Goal: Task Accomplishment & Management: Use online tool/utility

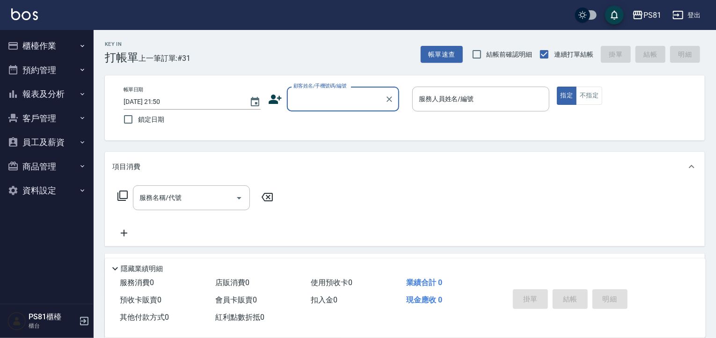
click at [52, 55] on button "櫃檯作業" at bounding box center [47, 46] width 86 height 24
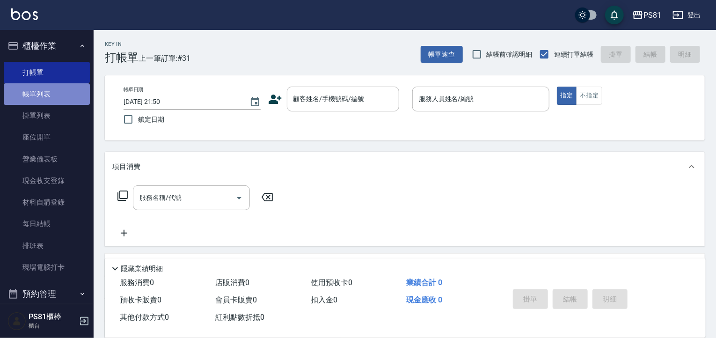
click at [57, 89] on link "帳單列表" at bounding box center [47, 94] width 86 height 22
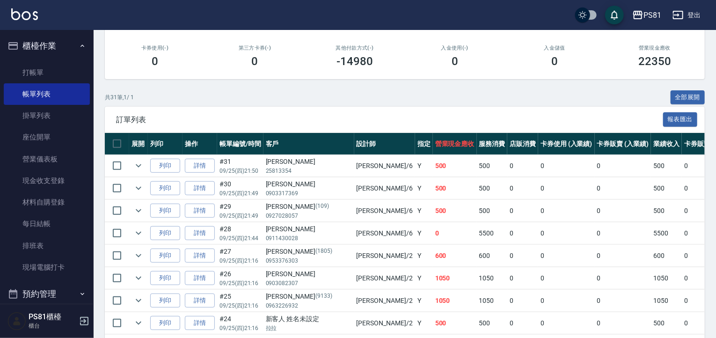
scroll to position [140, 0]
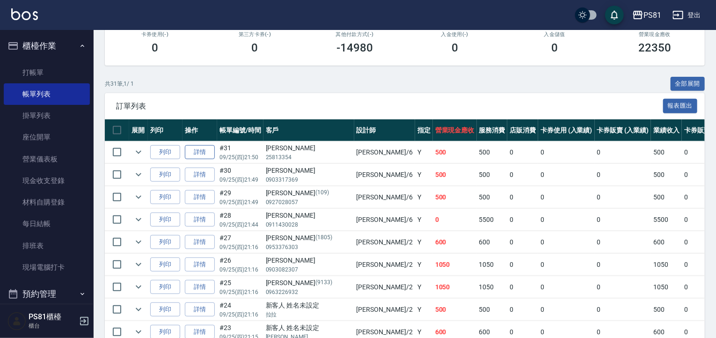
click at [202, 160] on link "詳情" at bounding box center [200, 152] width 30 height 15
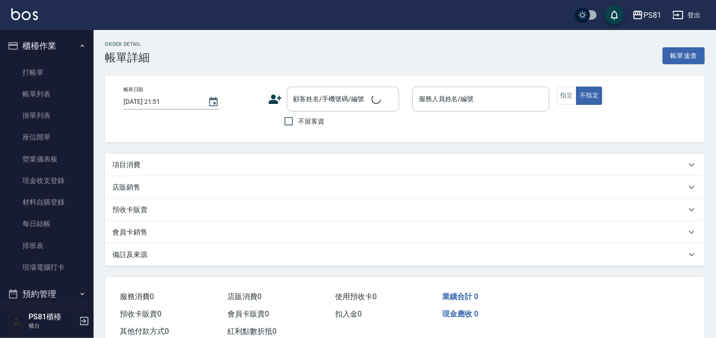
type input "[DATE] 21:50"
type input "丁若欣-6"
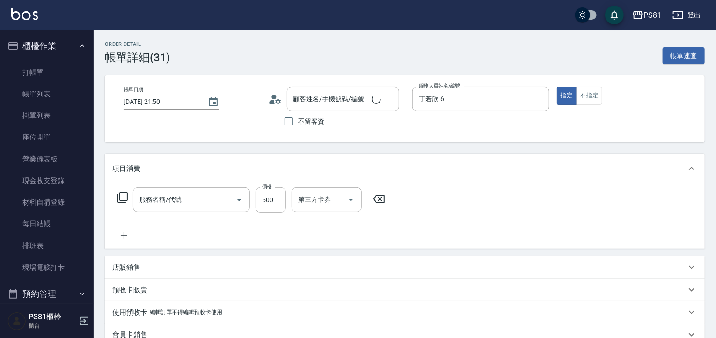
type input "A級洗剪600(105)"
type input "[PERSON_NAME]/25813354/"
click at [274, 200] on input "500" at bounding box center [271, 199] width 30 height 25
type input "101"
click at [197, 207] on input "A級洗剪600(105)" at bounding box center [178, 199] width 82 height 16
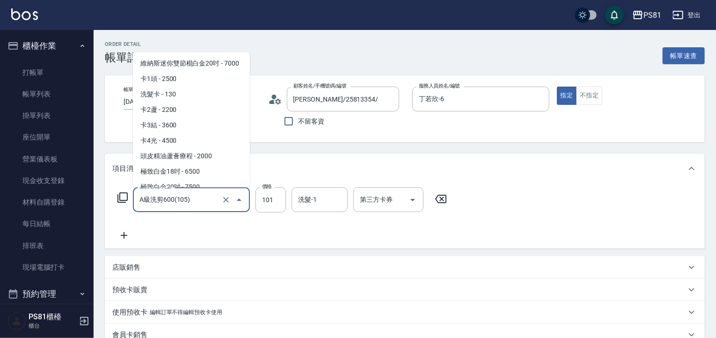
click at [197, 207] on input "A級洗剪600(105)" at bounding box center [178, 199] width 82 height 16
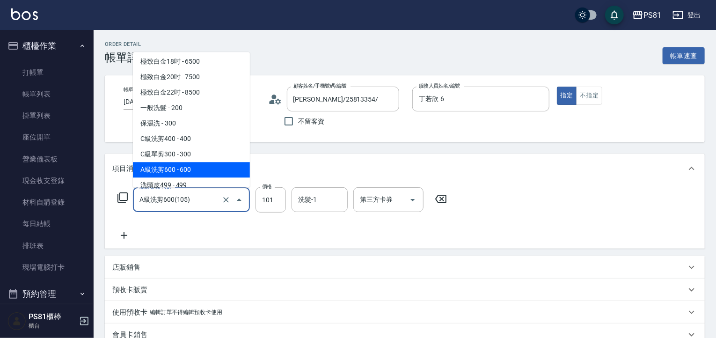
click at [197, 207] on input "A級洗剪600(105)" at bounding box center [178, 199] width 82 height 16
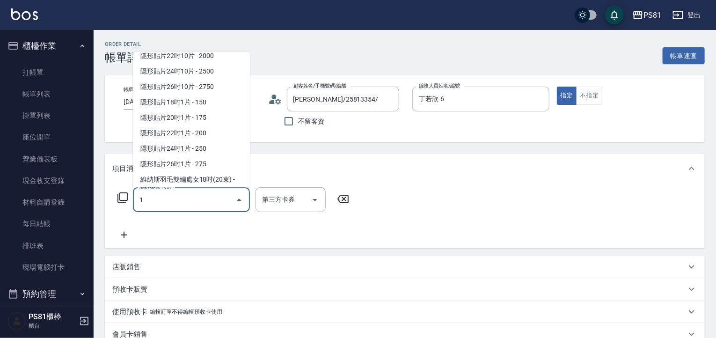
scroll to position [0, 0]
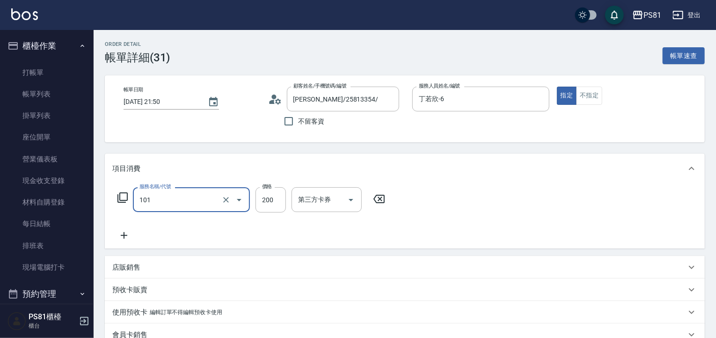
type input "一般洗髮(101)"
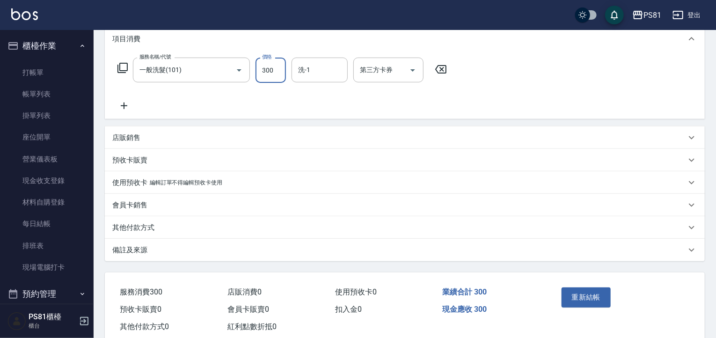
scroll to position [153, 0]
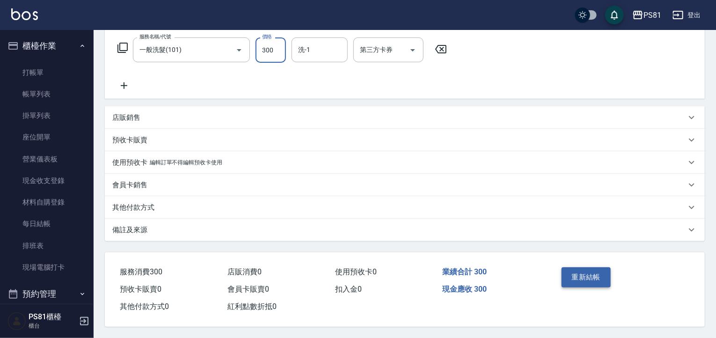
type input "300"
drag, startPoint x: 584, startPoint y: 266, endPoint x: 567, endPoint y: 286, distance: 25.9
click at [584, 267] on button "重新結帳" at bounding box center [587, 277] width 50 height 20
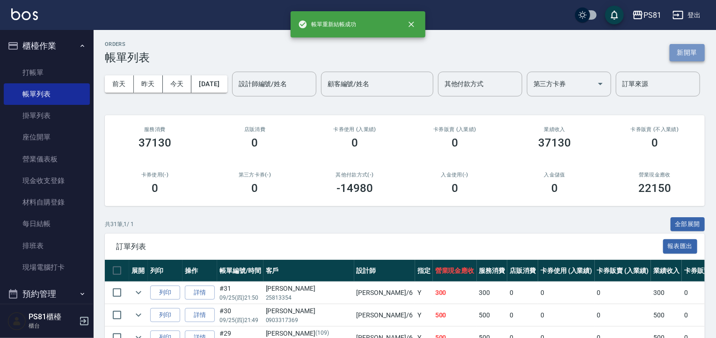
click at [692, 48] on button "新開單" at bounding box center [687, 52] width 35 height 17
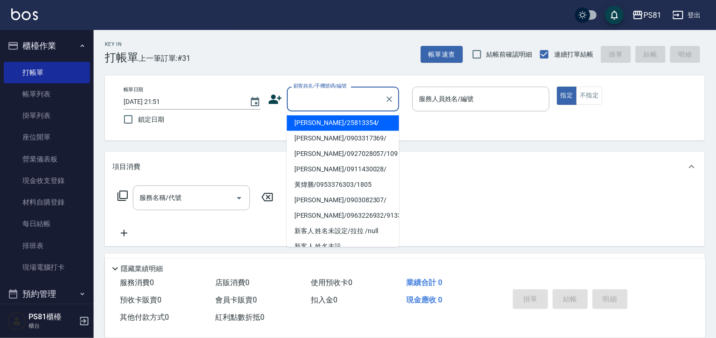
click at [338, 101] on input "顧客姓名/手機號碼/編號" at bounding box center [336, 99] width 90 height 16
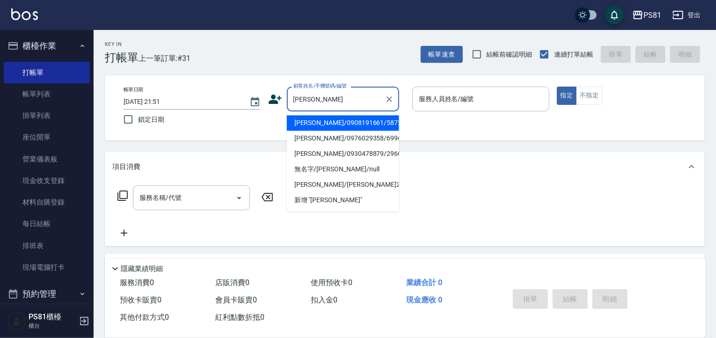
click at [312, 138] on li "[PERSON_NAME]/0976029358/6996" at bounding box center [343, 138] width 112 height 15
type input "[PERSON_NAME]/0976029358/6996"
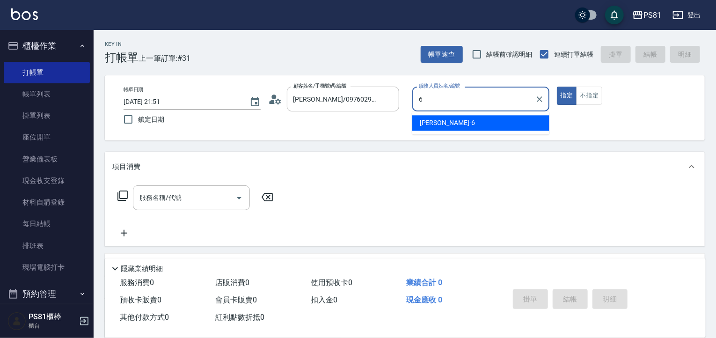
type input "丁若欣-6"
type button "true"
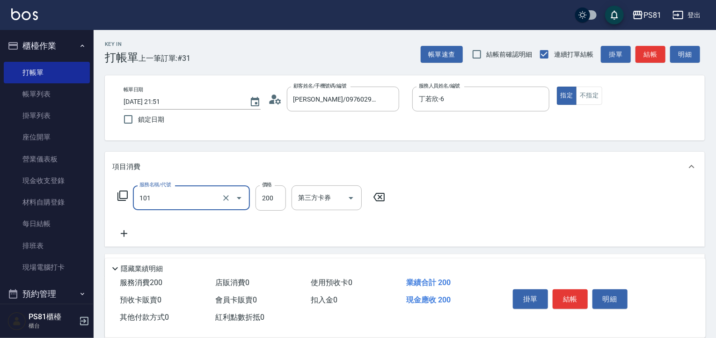
type input "一般洗髮(101)"
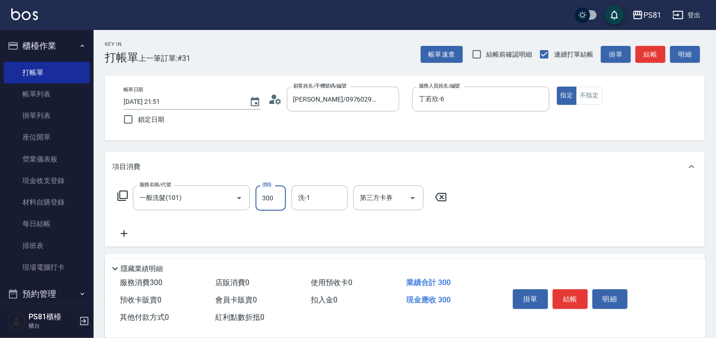
type input "300"
type input "涵文-22"
drag, startPoint x: 582, startPoint y: 299, endPoint x: 584, endPoint y: 320, distance: 21.6
click at [582, 299] on button "結帳" at bounding box center [570, 299] width 35 height 20
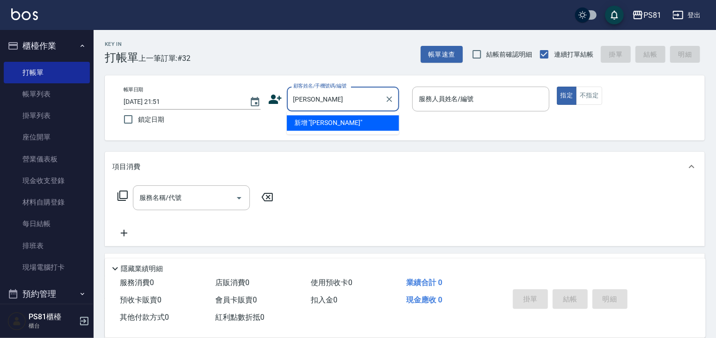
type input "嗔"
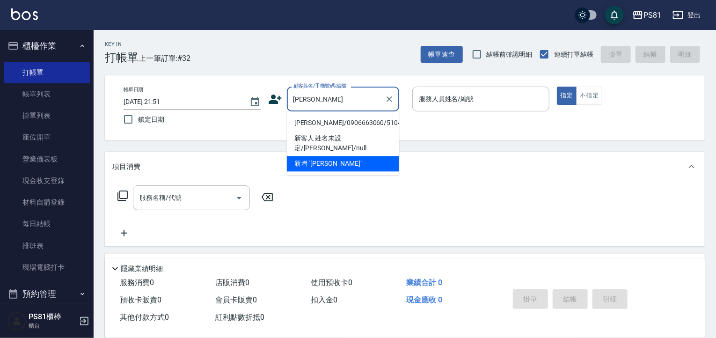
click at [367, 120] on li "[PERSON_NAME]/0906663060/5104" at bounding box center [343, 122] width 112 height 15
type input "[PERSON_NAME]/0906663060/5104"
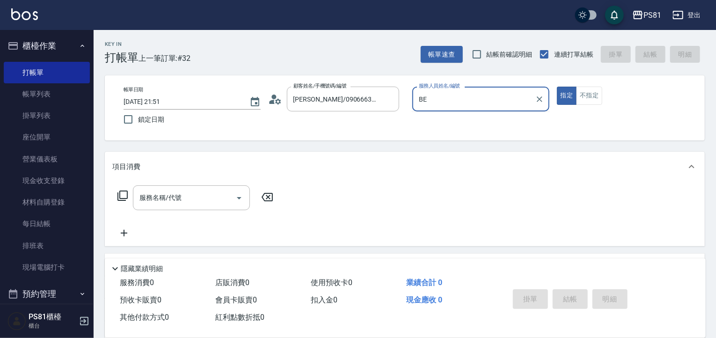
type input "B"
type input "丁若欣-6"
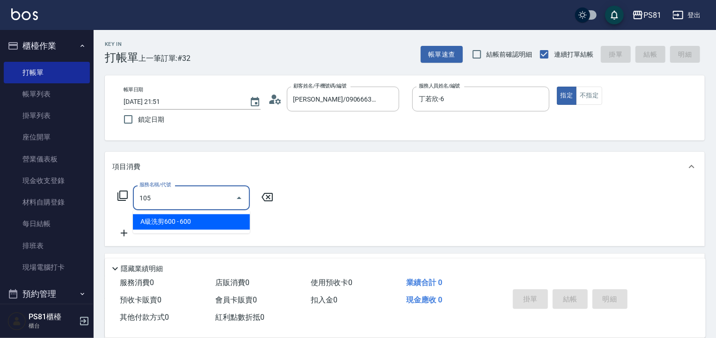
type input "A級洗剪600(105)"
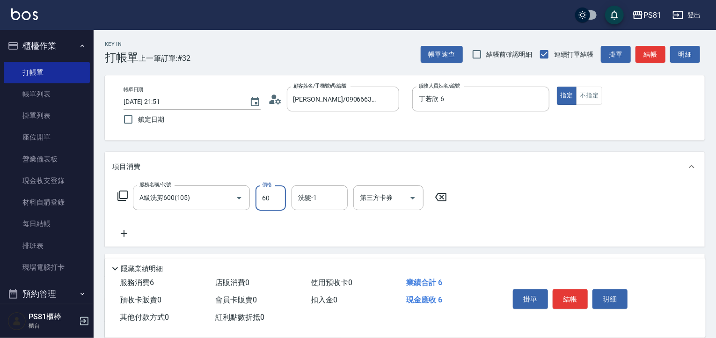
type input "600"
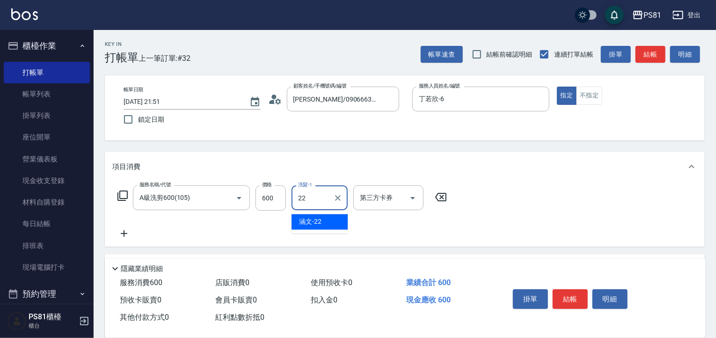
type input "涵文-22"
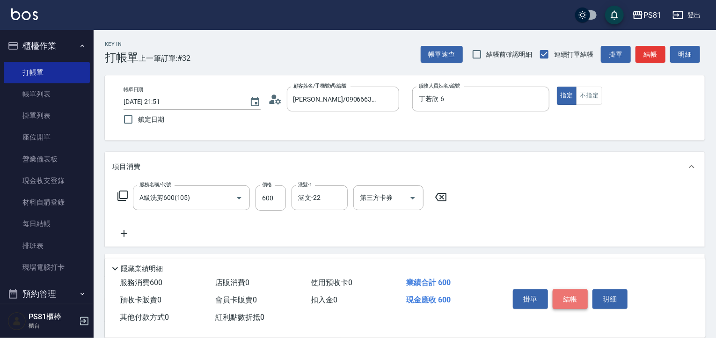
click at [572, 299] on button "結帳" at bounding box center [570, 299] width 35 height 20
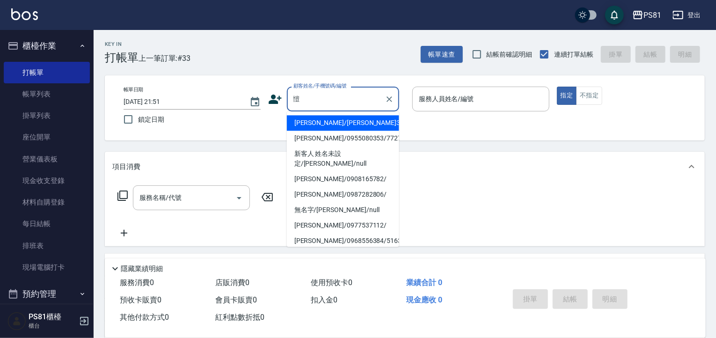
click at [334, 104] on input "愷" at bounding box center [336, 99] width 90 height 16
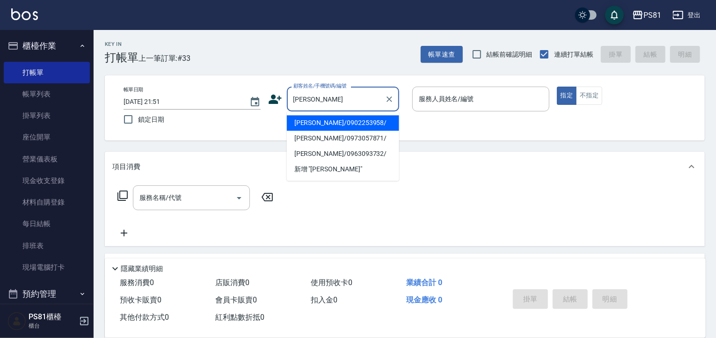
click at [329, 123] on li "[PERSON_NAME]/0902253958/" at bounding box center [343, 122] width 112 height 15
type input "[PERSON_NAME]/0902253958/"
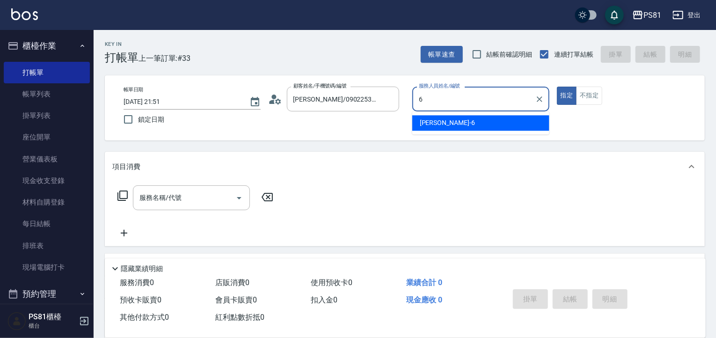
type input "丁若欣-6"
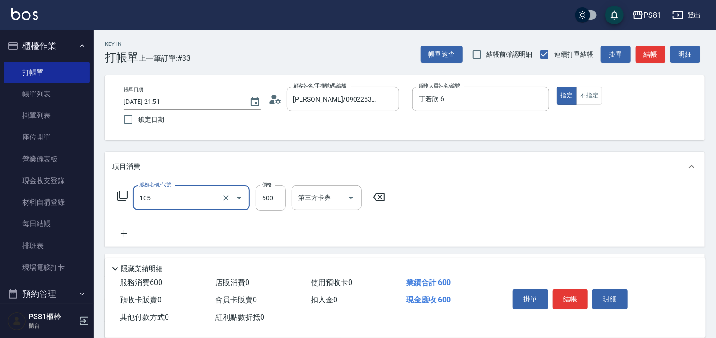
type input "A級洗剪600(105)"
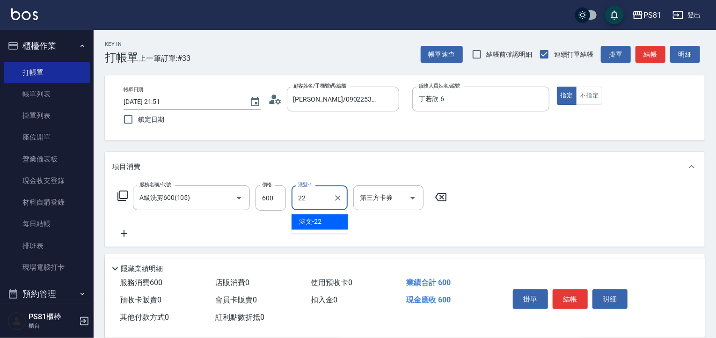
type input "涵文-22"
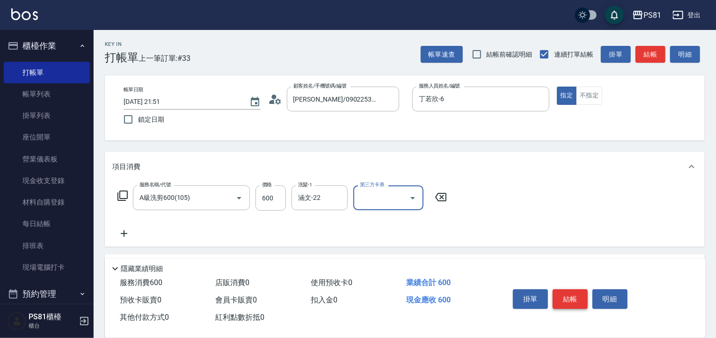
click at [582, 297] on button "結帳" at bounding box center [570, 299] width 35 height 20
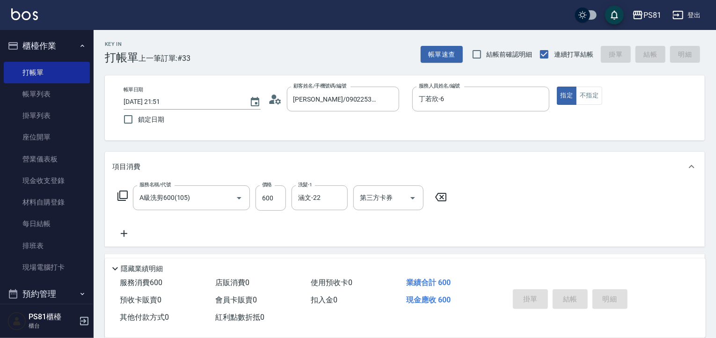
type input "[DATE] 21:52"
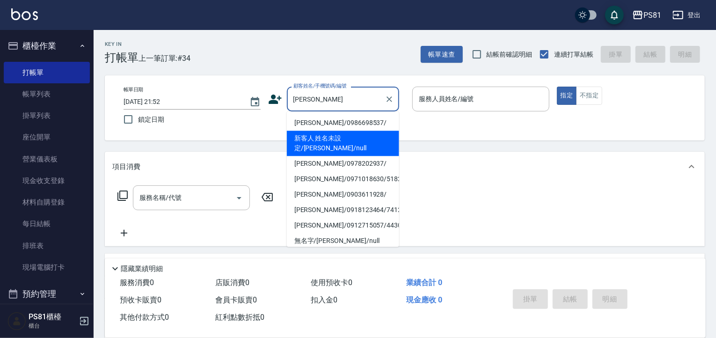
click at [324, 127] on li "[PERSON_NAME]/0986698537/" at bounding box center [343, 122] width 112 height 15
type input "[PERSON_NAME]/0986698537/"
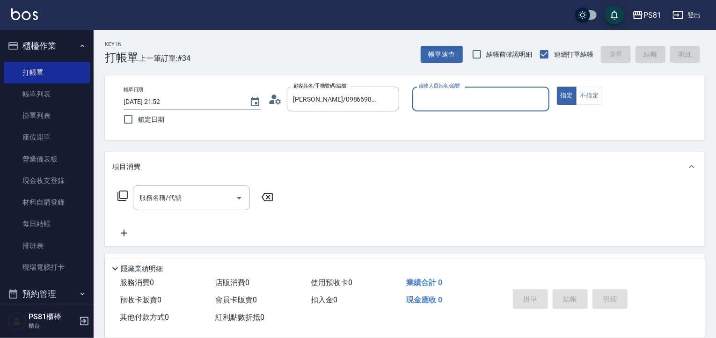
type input "丁若欣-6"
click at [557, 87] on button "指定" at bounding box center [567, 96] width 20 height 18
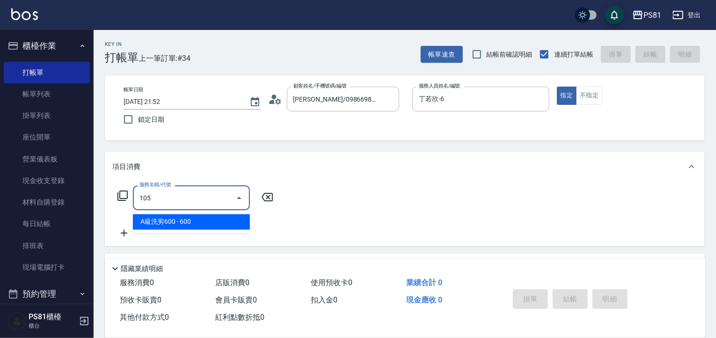
type input "A級洗剪600(105)"
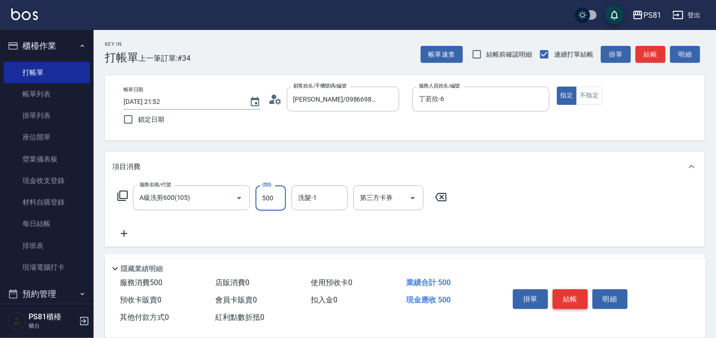
type input "500"
click at [573, 296] on button "結帳" at bounding box center [570, 299] width 35 height 20
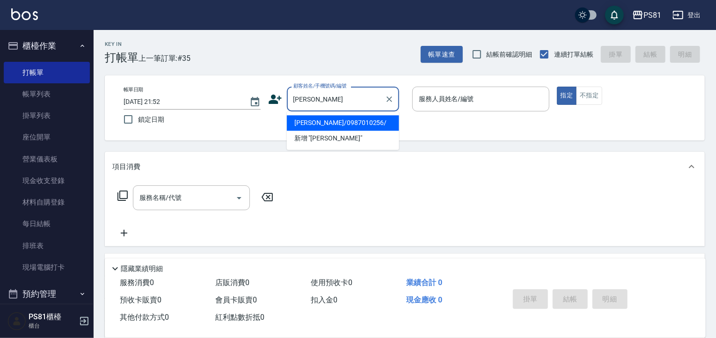
click at [319, 125] on li "[PERSON_NAME]/0987010256/" at bounding box center [343, 122] width 112 height 15
type input "[PERSON_NAME]/0987010256/"
type input "丁若欣-6"
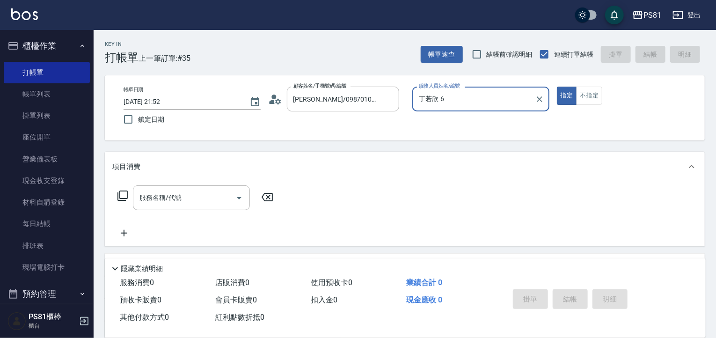
click at [557, 87] on button "指定" at bounding box center [567, 96] width 20 height 18
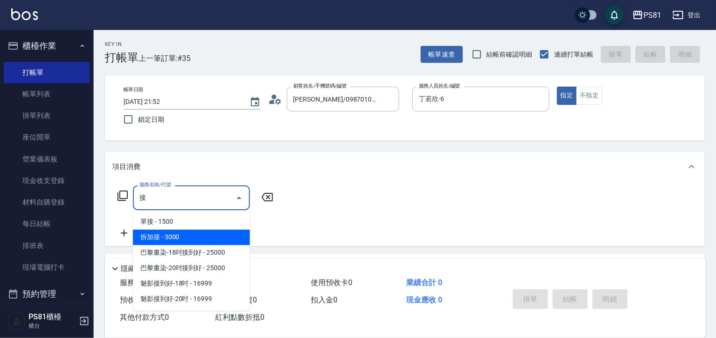
click at [177, 232] on span "拆加接 - 3000" at bounding box center [191, 237] width 117 height 15
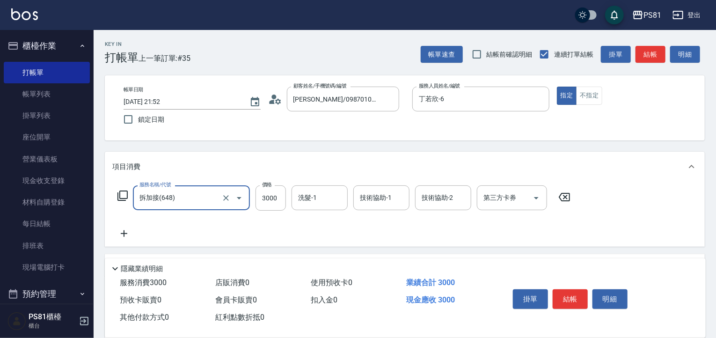
type input "拆加接(648)"
type input "4500"
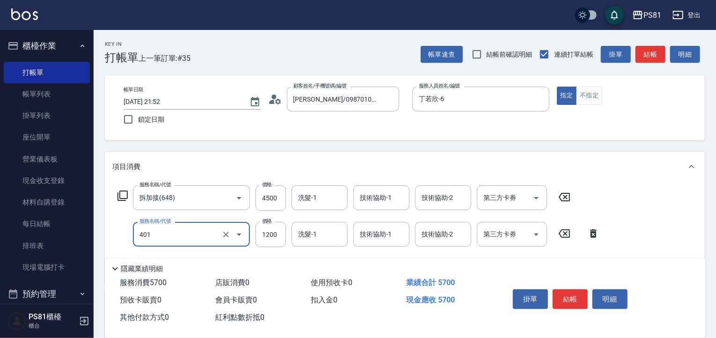
type input "基本染髮(401)"
type input "1500"
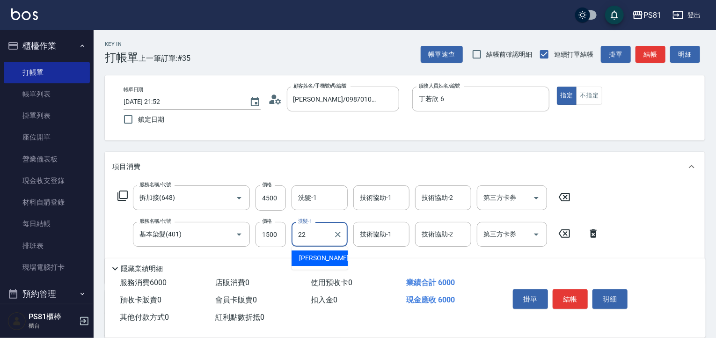
type input "涵文-22"
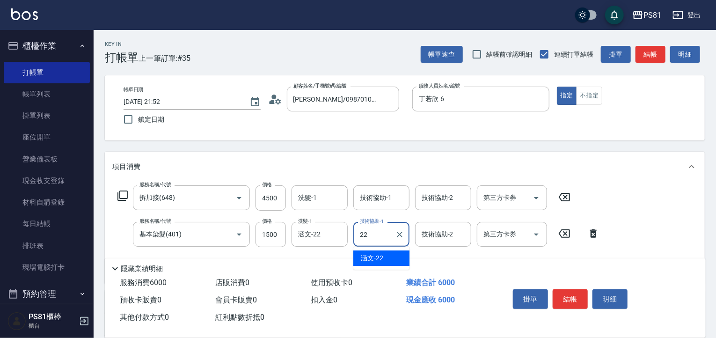
type input "涵文-22"
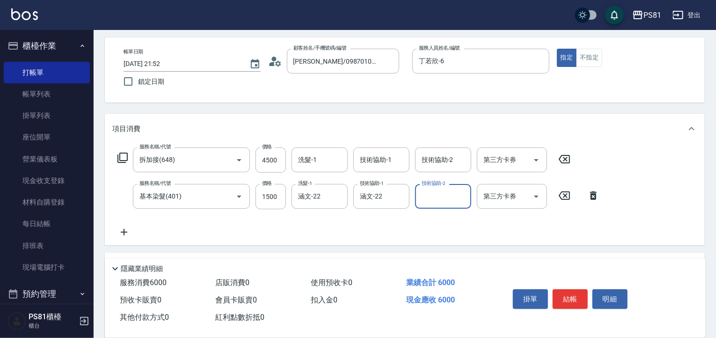
scroll to position [94, 0]
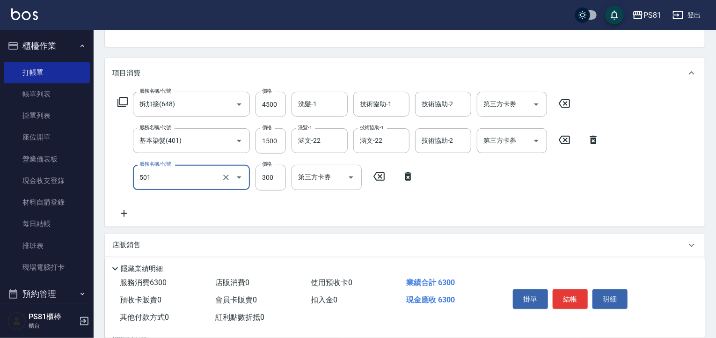
type input "自備護髮(501)"
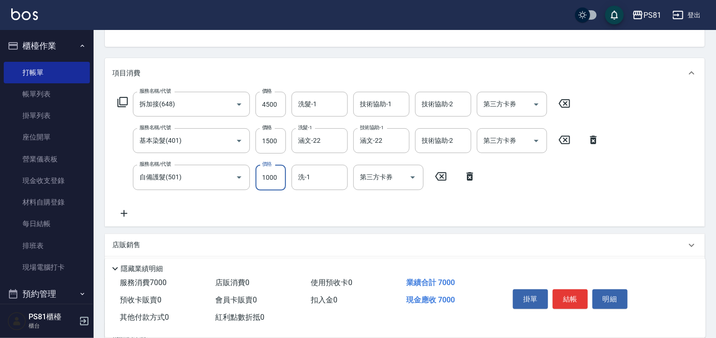
type input "1000"
type input "涵文-22"
click at [339, 175] on icon "Clear" at bounding box center [337, 177] width 9 height 9
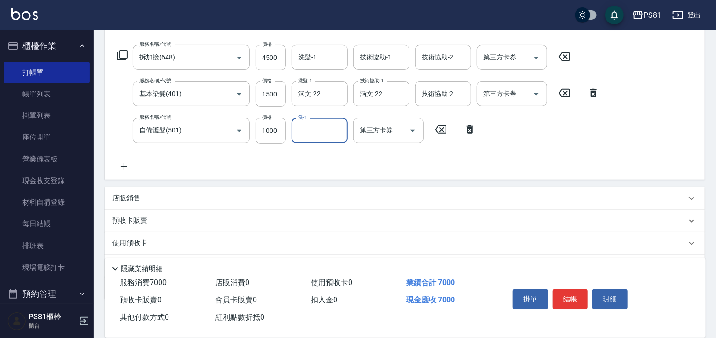
scroll to position [191, 0]
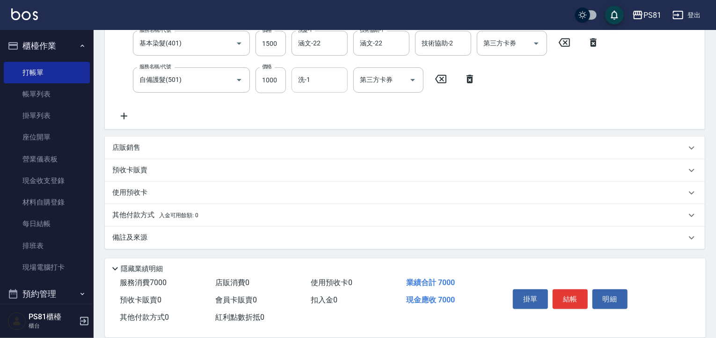
click at [129, 120] on icon at bounding box center [123, 115] width 23 height 11
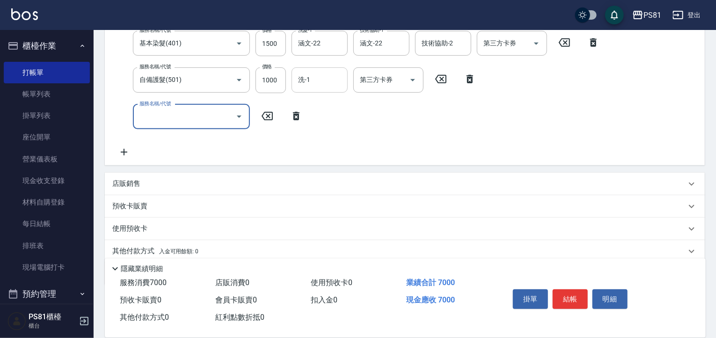
scroll to position [189, 0]
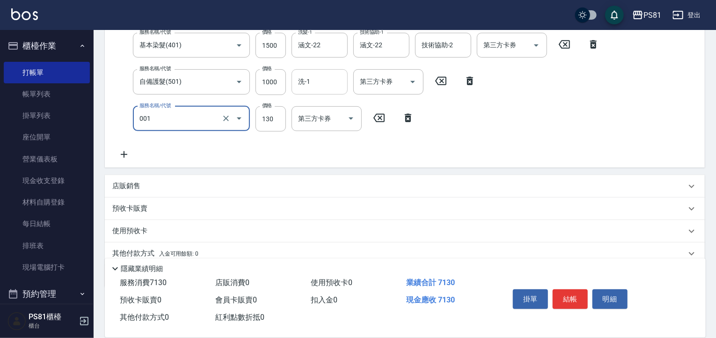
type input "洗髮卡(001)"
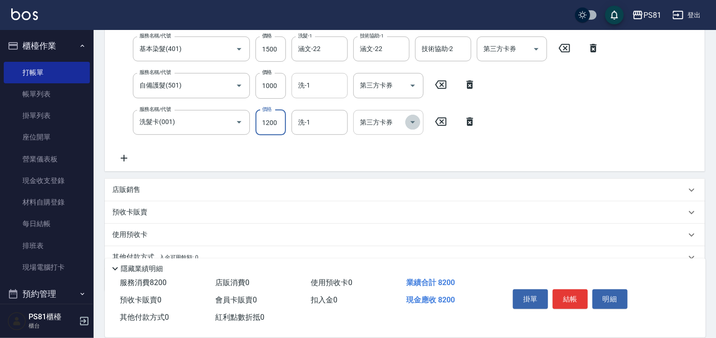
click at [417, 118] on icon "Open" at bounding box center [412, 122] width 11 height 11
type input "1200"
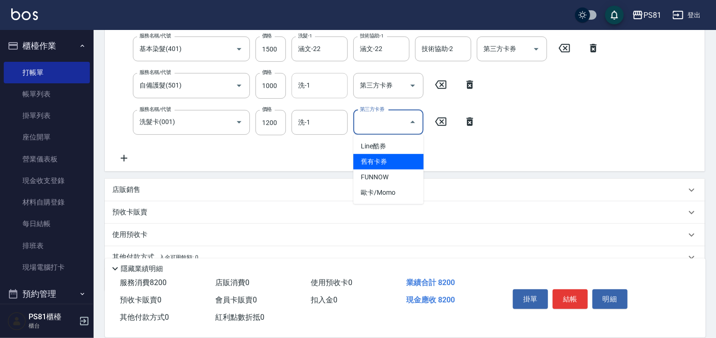
click at [401, 161] on span "舊有卡券" at bounding box center [388, 161] width 70 height 15
type input "舊有卡券"
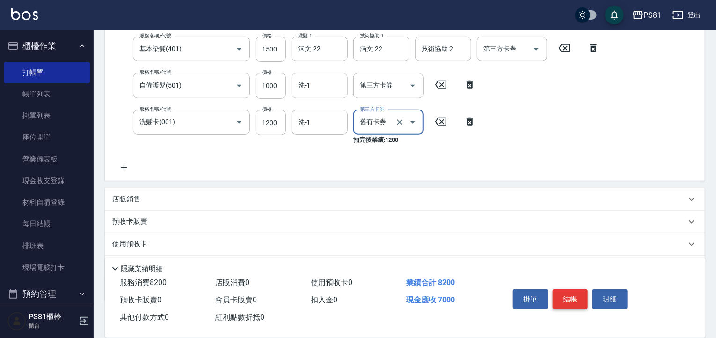
click at [565, 292] on button "結帳" at bounding box center [570, 299] width 35 height 20
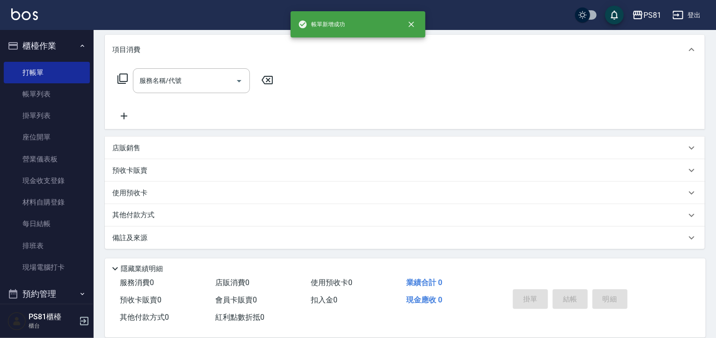
scroll to position [0, 0]
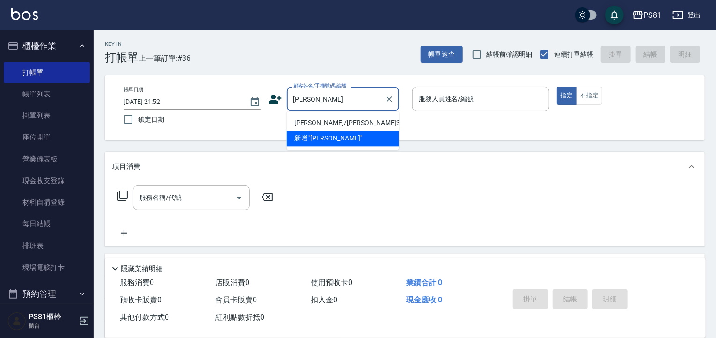
click at [357, 123] on li "[PERSON_NAME]/[PERSON_NAME]3875/3875" at bounding box center [343, 122] width 112 height 15
type input "[PERSON_NAME]/[PERSON_NAME]3875/3875"
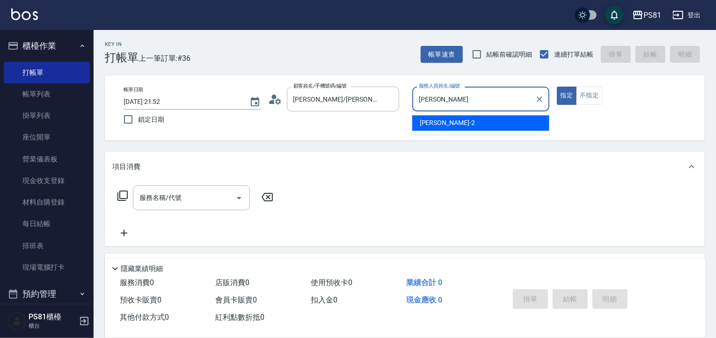
type input "采"
type input "丁若欣-6"
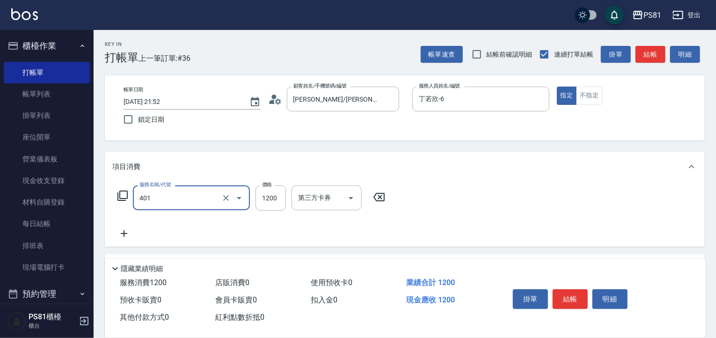
type input "基本染髮(401)"
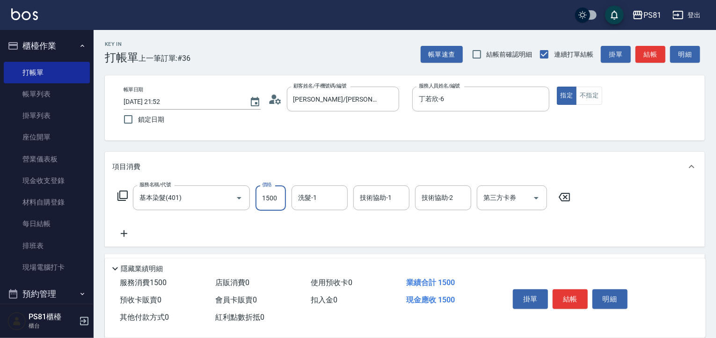
type input "1500"
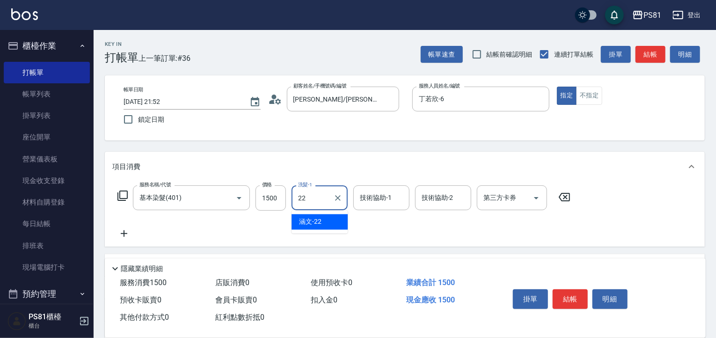
type input "涵文-22"
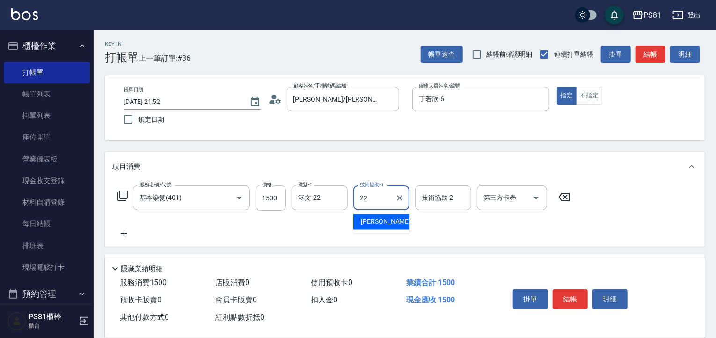
type input "涵文-22"
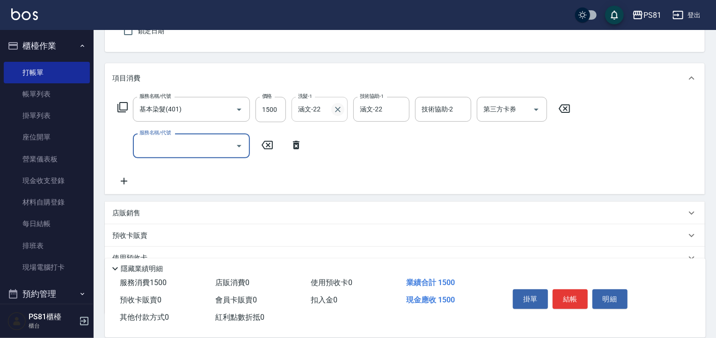
scroll to position [94, 0]
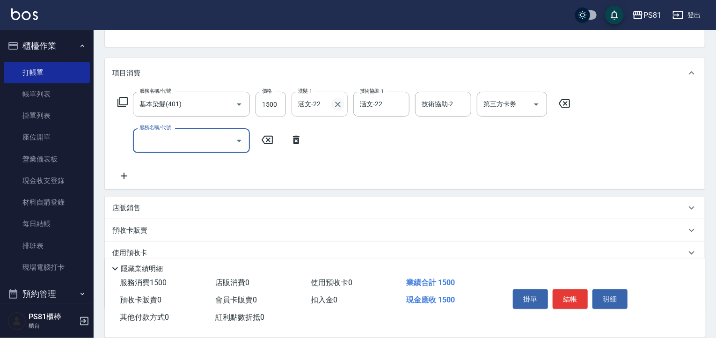
click at [338, 101] on icon "Clear" at bounding box center [337, 104] width 9 height 9
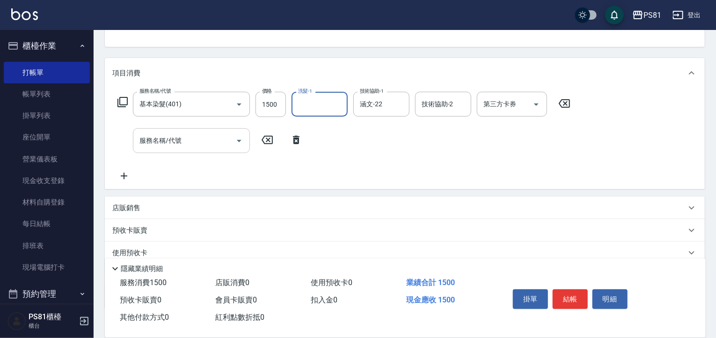
click at [187, 151] on div "服務名稱/代號" at bounding box center [191, 140] width 117 height 25
click at [187, 150] on div "服務名稱/代號" at bounding box center [191, 140] width 117 height 25
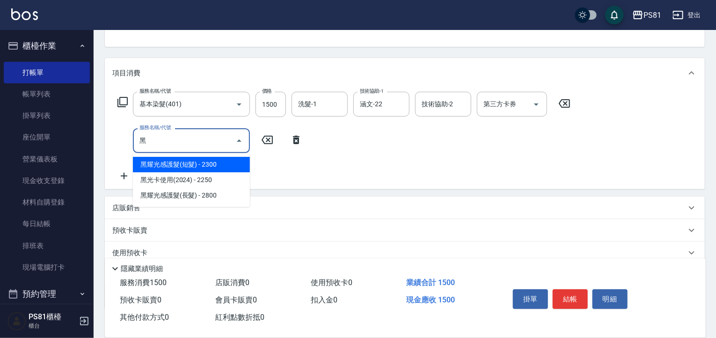
click at [187, 198] on span "黑耀光感護髮(長髮) - 2800" at bounding box center [191, 195] width 117 height 15
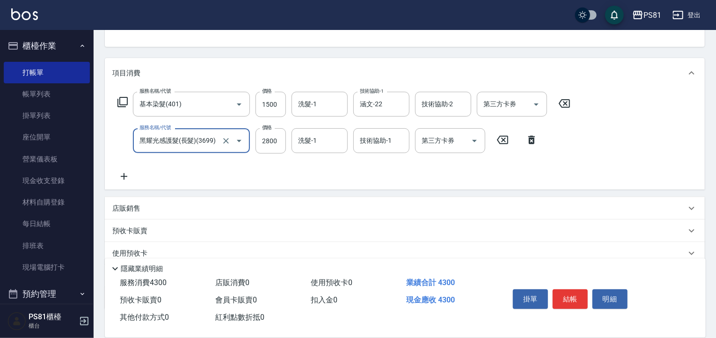
type input "3"
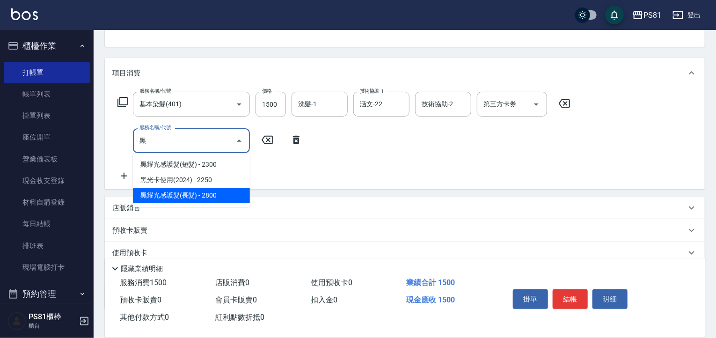
drag, startPoint x: 178, startPoint y: 185, endPoint x: 173, endPoint y: 194, distance: 10.1
click at [173, 194] on ul "黑耀光感護髮(短髮) - 2300 黑光卡使用(2024) - 2250 黑耀光感護髮(長髮) - 2800" at bounding box center [191, 180] width 117 height 54
click at [175, 194] on span "黑耀光感護髮(長髮) - 2800" at bounding box center [191, 195] width 117 height 15
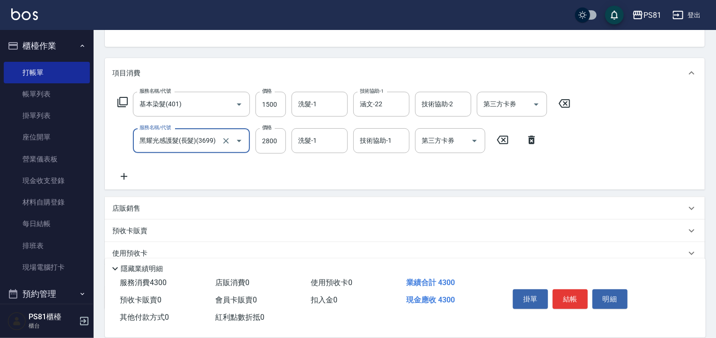
type input "黑耀光感護髮(長髮)(3699)"
drag, startPoint x: 175, startPoint y: 194, endPoint x: 406, endPoint y: 158, distance: 234.0
click at [437, 161] on div "服務名稱/代號 基本染髮(401) 服務名稱/代號 價格 1500 價格 洗髮-1 洗髮-1 技術協助-1 涵文-22 技術協助-1 技術協助-2 技術協助-…" at bounding box center [344, 137] width 464 height 90
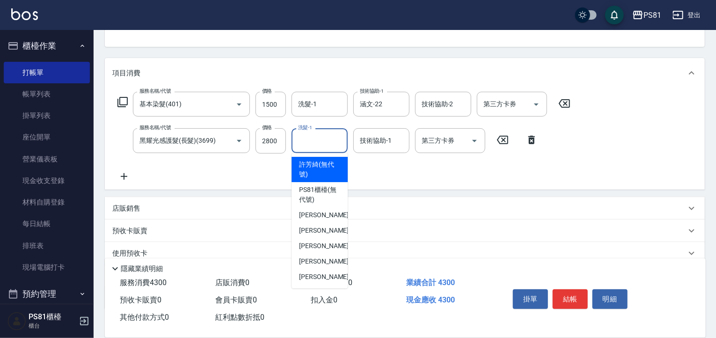
click at [311, 137] on input "洗髮-1" at bounding box center [320, 141] width 48 height 16
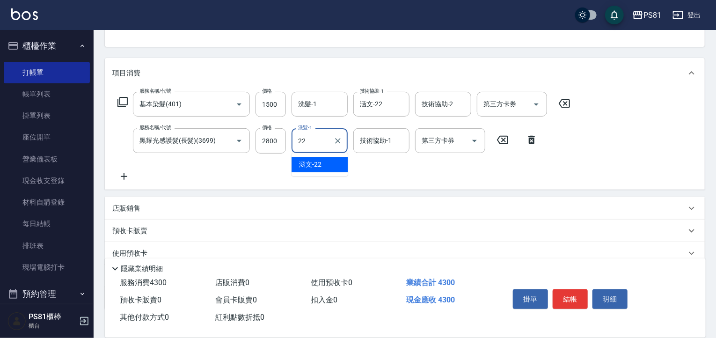
type input "涵文-22"
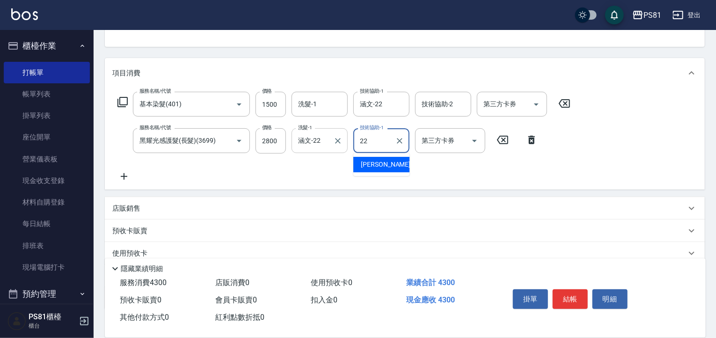
type input "涵文-22"
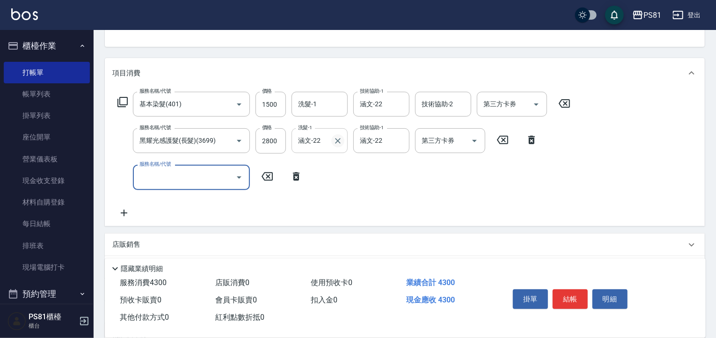
click at [334, 141] on icon "Clear" at bounding box center [337, 140] width 9 height 9
click at [207, 177] on input "服務名稱/代號" at bounding box center [184, 177] width 95 height 16
type input "A級洗剪600(105)"
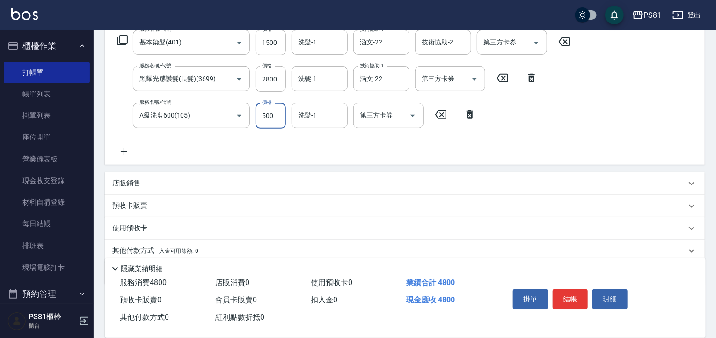
scroll to position [191, 0]
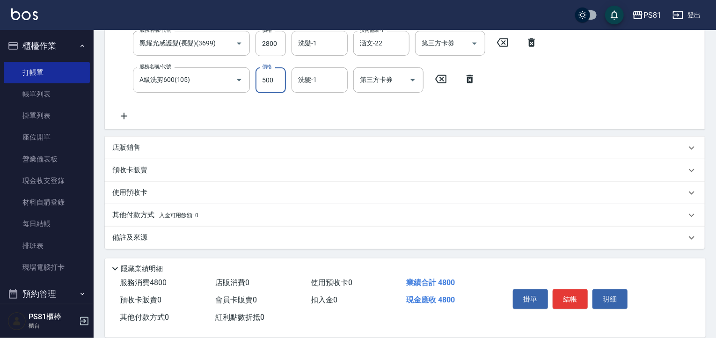
type input "500"
click at [194, 159] on div "預收卡販賣" at bounding box center [405, 170] width 600 height 22
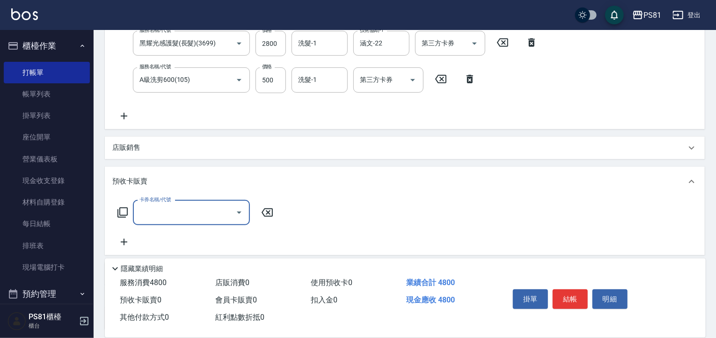
scroll to position [0, 0]
click at [196, 158] on div "店販銷售" at bounding box center [405, 148] width 600 height 22
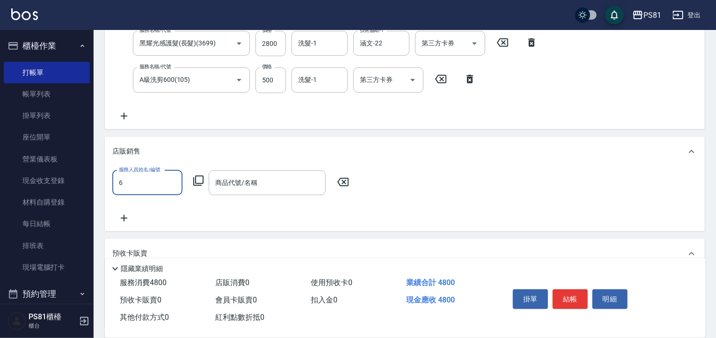
type input "丁若欣-6"
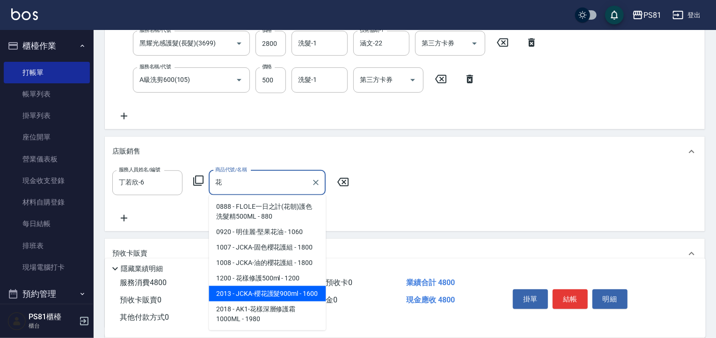
scroll to position [238, 0]
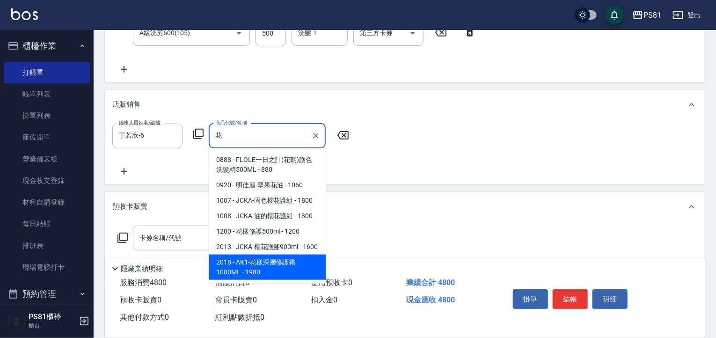
click at [289, 255] on span "2013 - JCKA-櫻花護髮900ml - 1600" at bounding box center [267, 246] width 117 height 15
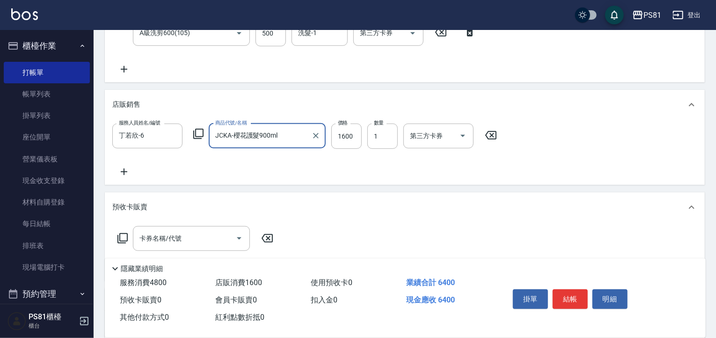
type input "JCKA-櫻花護髮900ml"
click at [304, 144] on div "JCKA-櫻花護髮900ml 商品代號/名稱" at bounding box center [267, 136] width 117 height 25
type input "20"
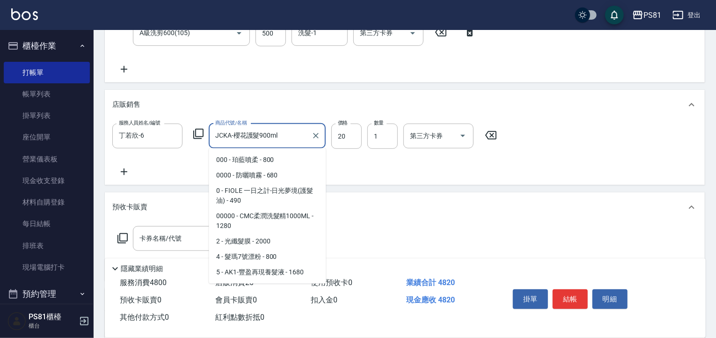
click at [304, 144] on div "JCKA-櫻花護髮900ml 商品代號/名稱" at bounding box center [267, 136] width 117 height 25
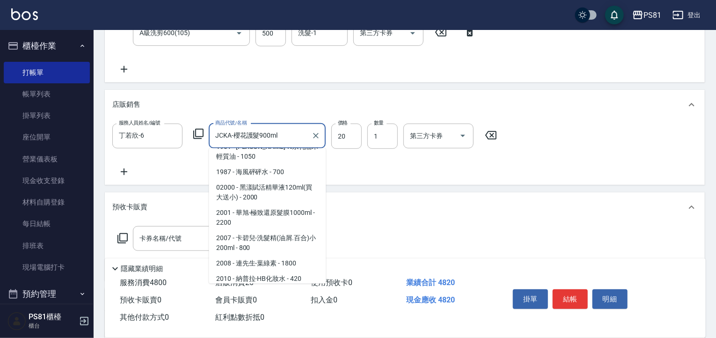
click at [304, 144] on div "JCKA-櫻花護髮900ml 商品代號/名稱" at bounding box center [267, 136] width 117 height 25
click at [303, 143] on div "JCKA-櫻花護髮900ml 商品代號/名稱" at bounding box center [267, 136] width 117 height 25
drag, startPoint x: 303, startPoint y: 142, endPoint x: 299, endPoint y: 140, distance: 4.8
click at [303, 141] on input "JCKA-櫻花護髮900ml" at bounding box center [260, 136] width 95 height 16
click at [299, 140] on input "JCKA-櫻花護髮900ml" at bounding box center [260, 136] width 95 height 16
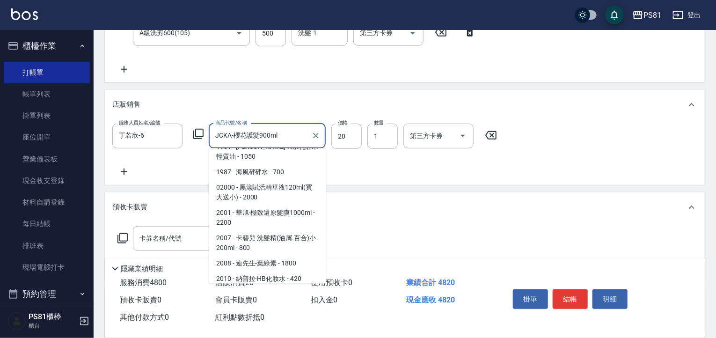
click at [299, 140] on input "JCKA-櫻花護髮900ml" at bounding box center [260, 136] width 95 height 16
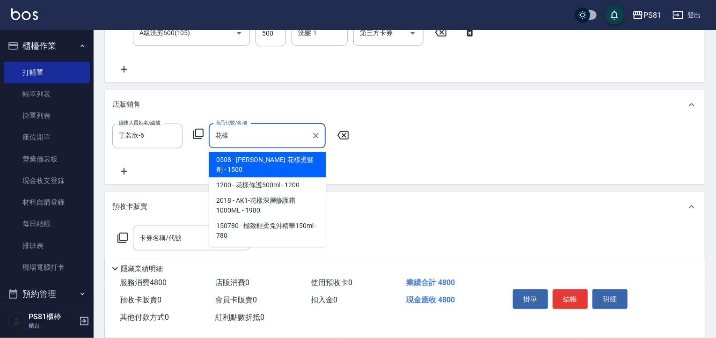
click at [275, 193] on span "2018 - AK1-花樣深層修護霜1000ML - 1980" at bounding box center [267, 205] width 117 height 25
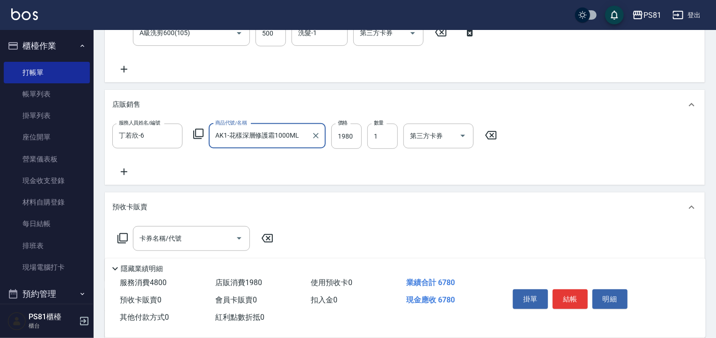
type input "AK1-花樣深層修護霜1000ML"
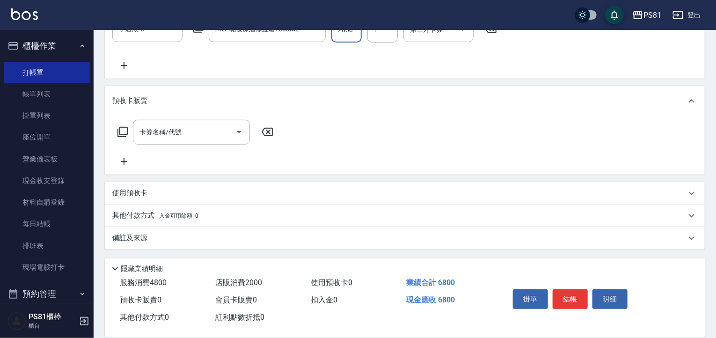
scroll to position [345, 0]
type input "2000"
click at [569, 297] on button "結帳" at bounding box center [570, 299] width 35 height 20
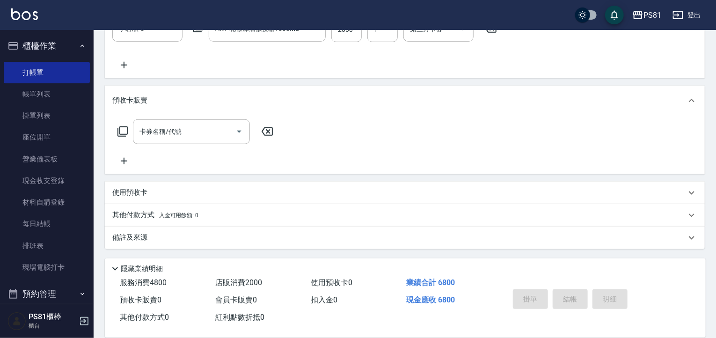
type input "[DATE] 21:53"
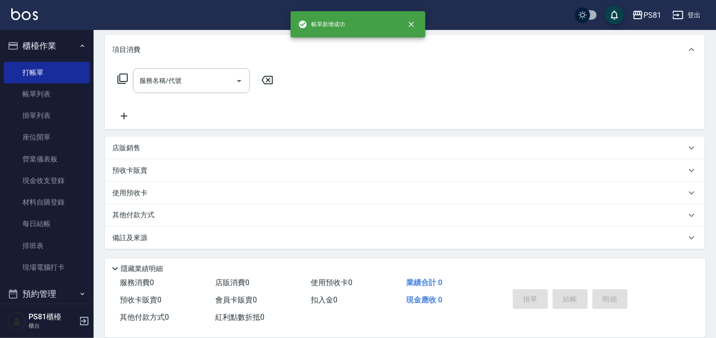
scroll to position [0, 0]
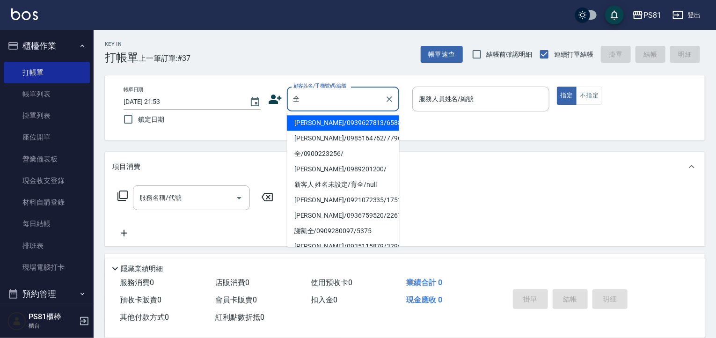
click at [311, 160] on li "全/0900223256/" at bounding box center [343, 153] width 112 height 15
type input "全/0900223256/"
type input "丁若欣-6"
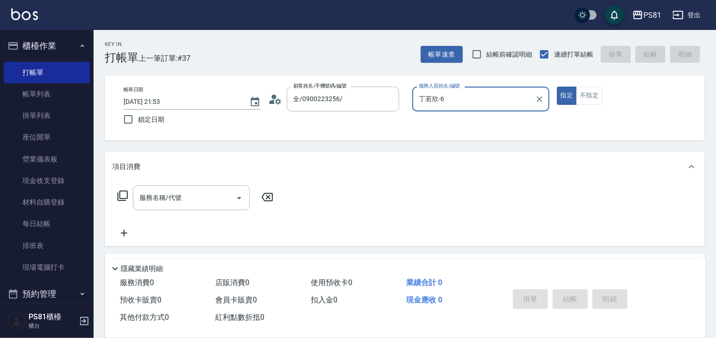
click at [557, 87] on button "指定" at bounding box center [567, 96] width 20 height 18
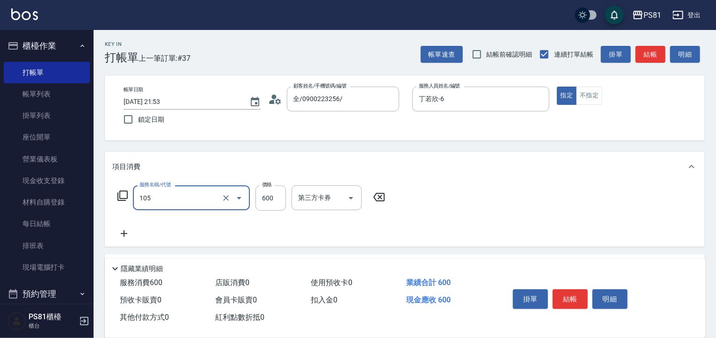
type input "A級洗剪600(105)"
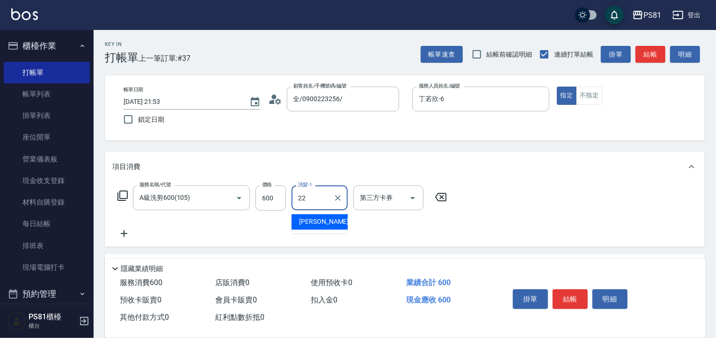
type input "涵文-22"
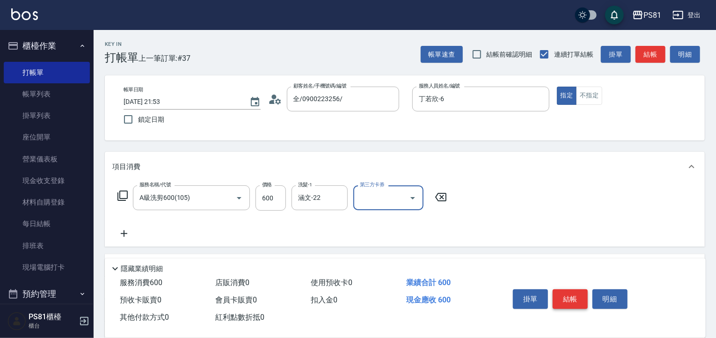
click at [574, 298] on button "結帳" at bounding box center [570, 299] width 35 height 20
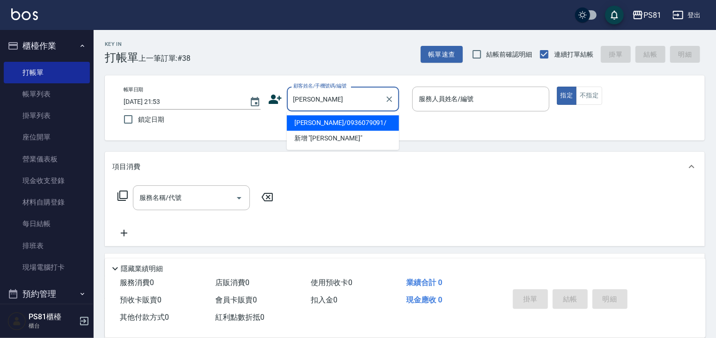
click at [377, 125] on li "[PERSON_NAME]/0936079091/" at bounding box center [343, 122] width 112 height 15
type input "[PERSON_NAME]/0936079091/"
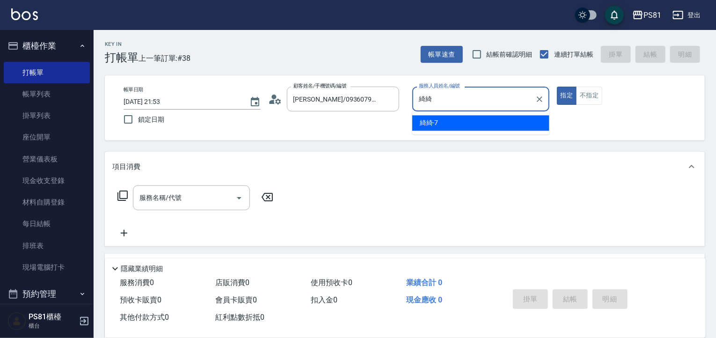
type input "綺"
type input "丁若欣-6"
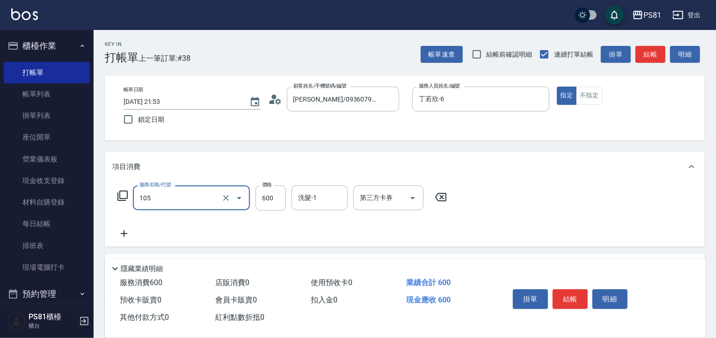
type input "A級洗剪600(105)"
type input "500"
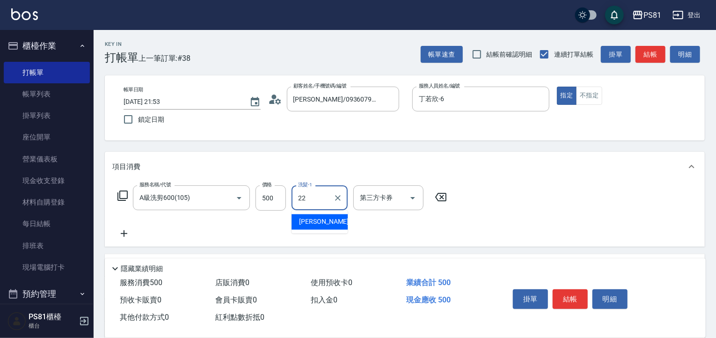
type input "涵文-22"
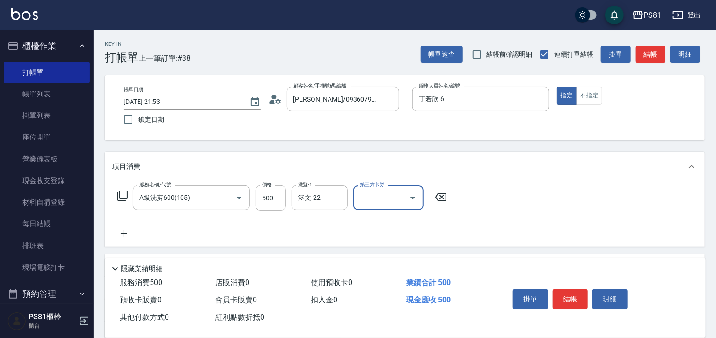
drag, startPoint x: 562, startPoint y: 292, endPoint x: 577, endPoint y: 287, distance: 16.0
click at [562, 291] on button "結帳" at bounding box center [570, 299] width 35 height 20
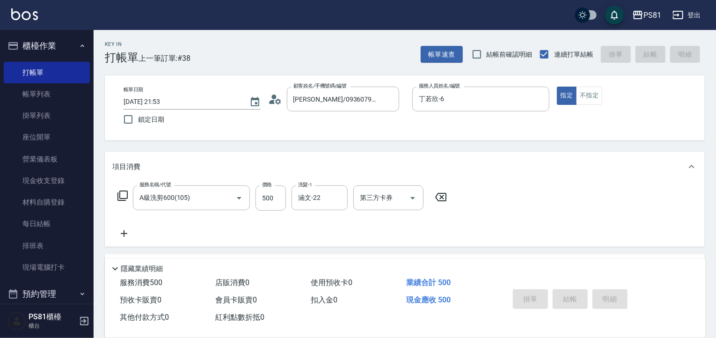
type input "[DATE] 21:54"
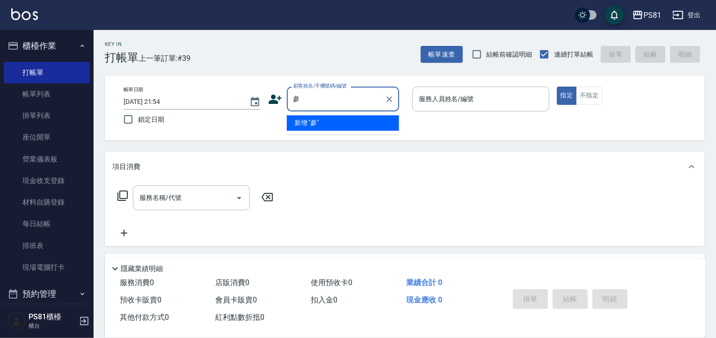
click at [328, 103] on input "參" at bounding box center [336, 99] width 90 height 16
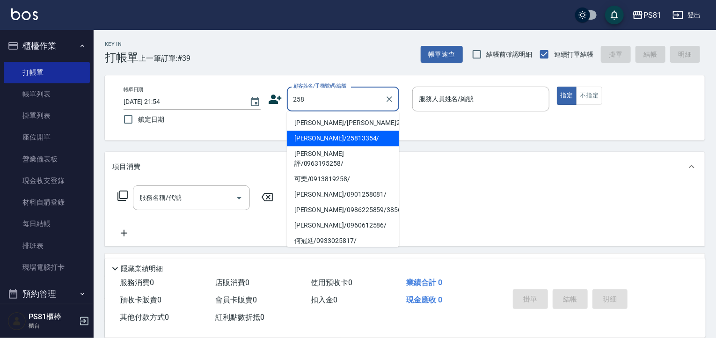
click at [318, 135] on li "[PERSON_NAME]/25813354/" at bounding box center [343, 138] width 112 height 15
type input "[PERSON_NAME]/25813354/"
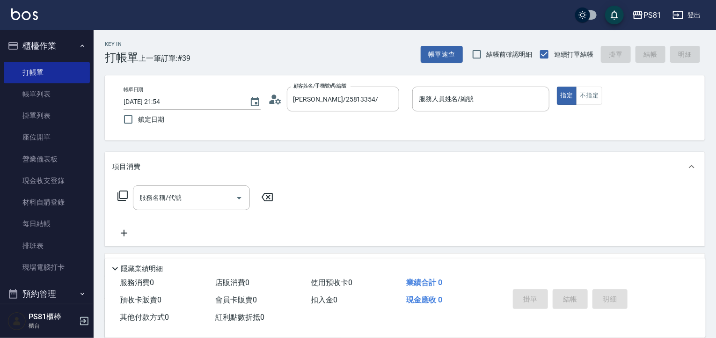
type input "丁若欣-6"
drag, startPoint x: 318, startPoint y: 135, endPoint x: 323, endPoint y: 99, distance: 36.8
click at [308, 148] on div "Key In 打帳單 上一筆訂單:#39 帳單速查 結帳前確認明細 連續打單結帳 掛單 結帳 明細 帳單日期 [DATE] 21:54 鎖定日期 顧客姓名/手…" at bounding box center [405, 242] width 623 height 425
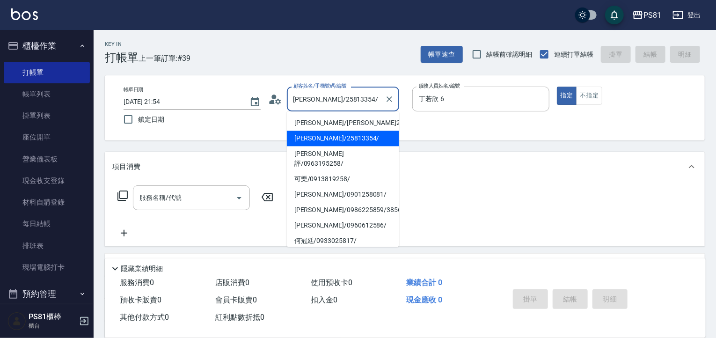
click at [324, 97] on input "[PERSON_NAME]/25813354/" at bounding box center [336, 99] width 90 height 16
drag, startPoint x: 324, startPoint y: 97, endPoint x: 325, endPoint y: 129, distance: 31.9
click at [324, 97] on input "[PERSON_NAME]/25813354/" at bounding box center [336, 99] width 90 height 16
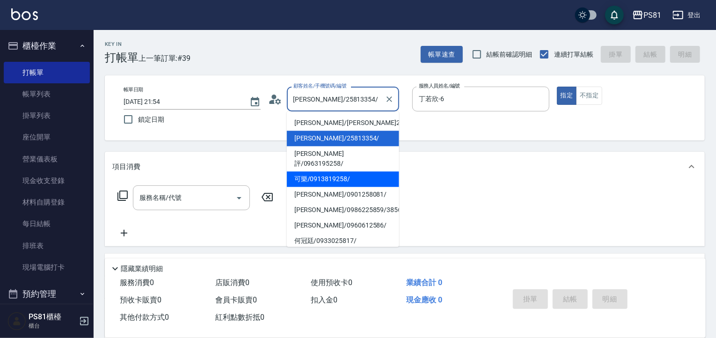
click at [332, 171] on li "可樂/0913819258/" at bounding box center [343, 178] width 112 height 15
type input "可樂/0913819258/"
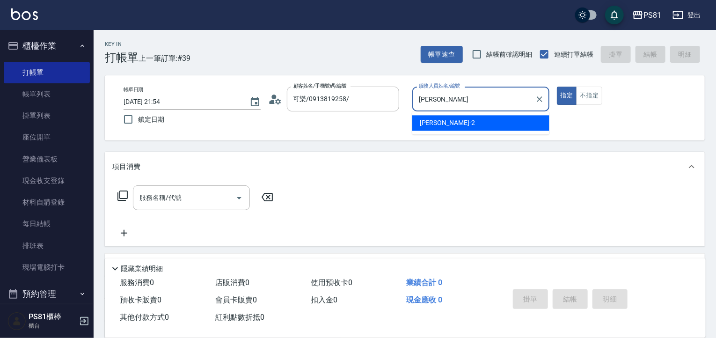
type input "采"
type input "丁若欣-6"
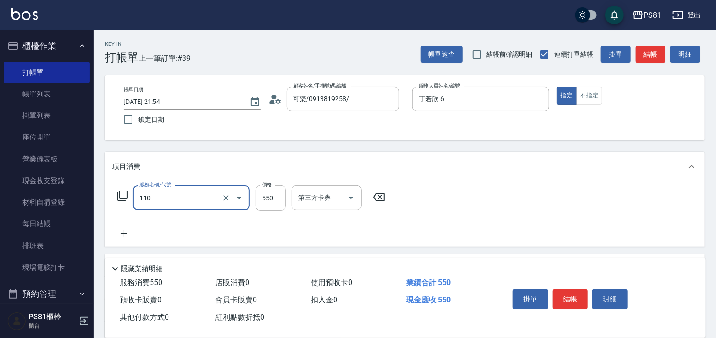
type input "去角質(抗油)(110)"
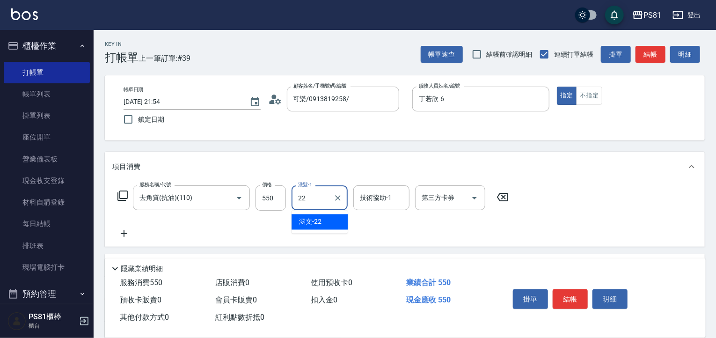
type input "涵文-22"
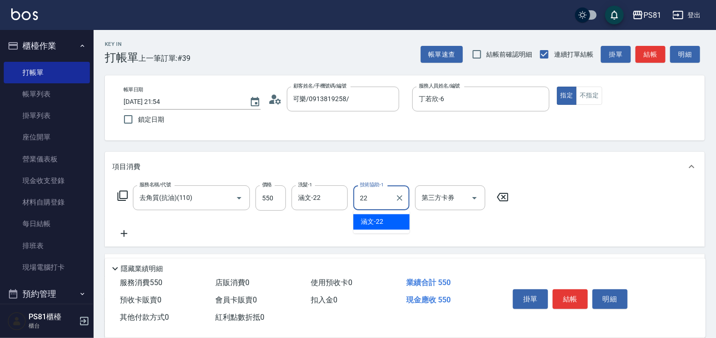
type input "涵文-22"
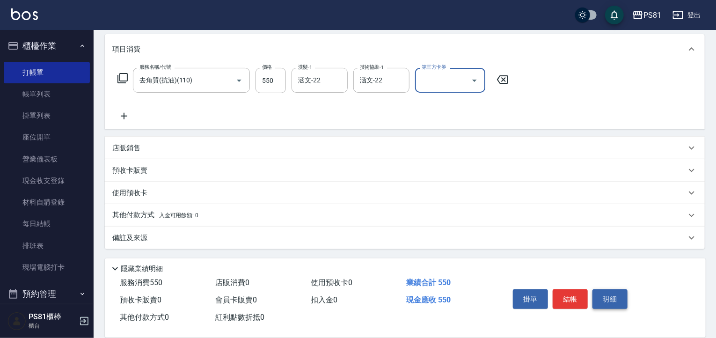
scroll to position [118, 0]
click at [560, 293] on button "結帳" at bounding box center [570, 299] width 35 height 20
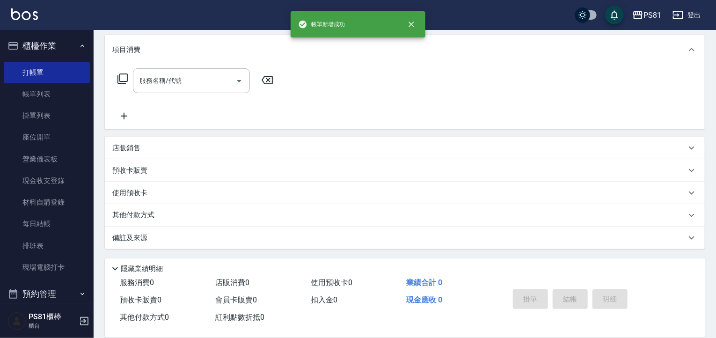
scroll to position [0, 0]
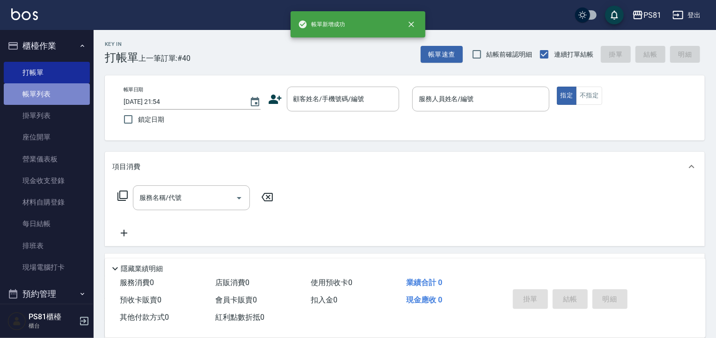
click at [56, 97] on link "帳單列表" at bounding box center [47, 94] width 86 height 22
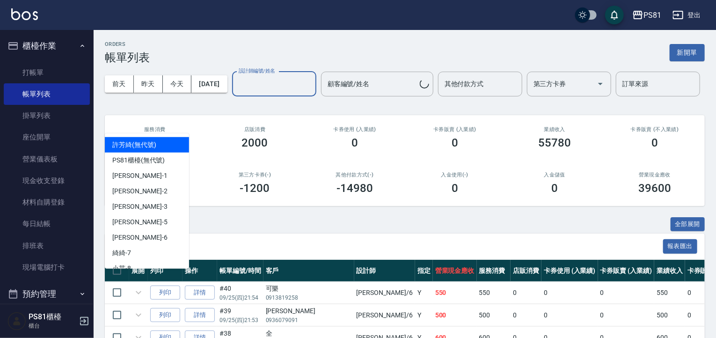
click at [236, 92] on input "設計師編號/姓名" at bounding box center [274, 84] width 76 height 16
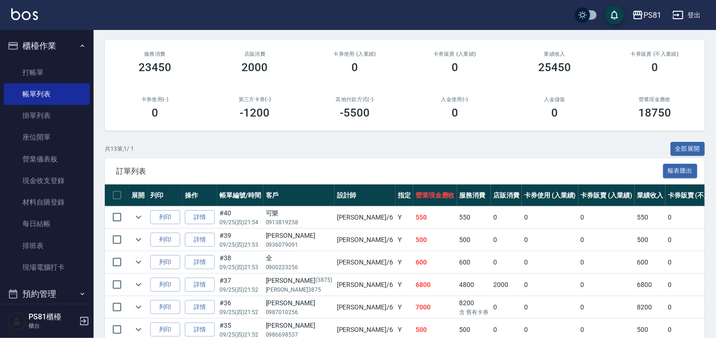
scroll to position [94, 0]
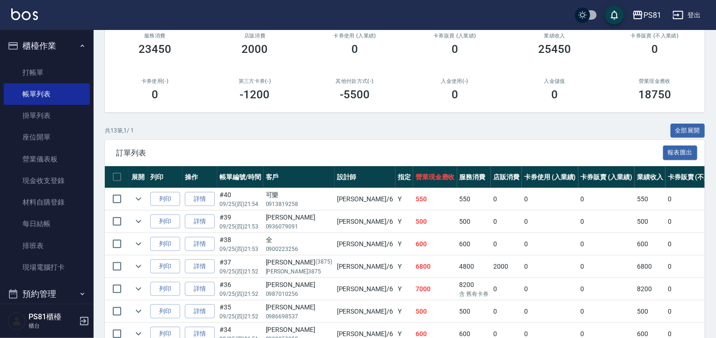
type input "丁若欣-6"
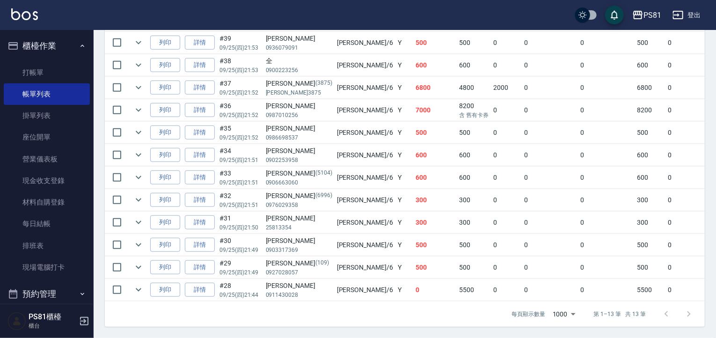
scroll to position [307, 0]
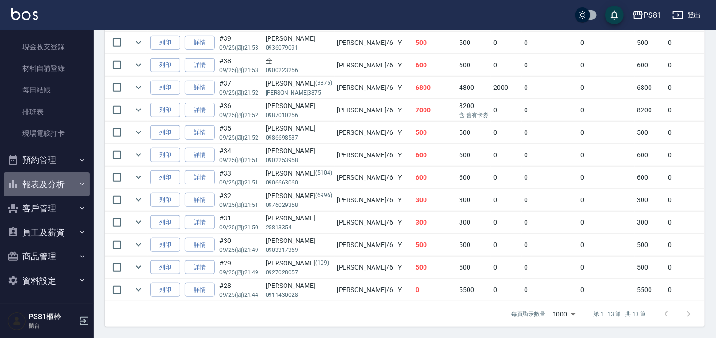
drag, startPoint x: 62, startPoint y: 193, endPoint x: 57, endPoint y: 198, distance: 6.6
click at [62, 193] on button "報表及分析" at bounding box center [47, 184] width 86 height 24
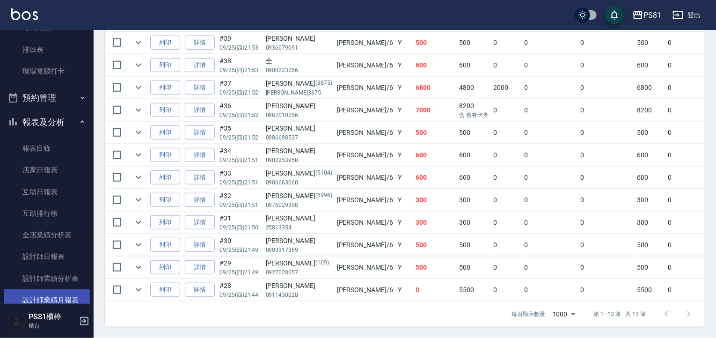
scroll to position [274, 0]
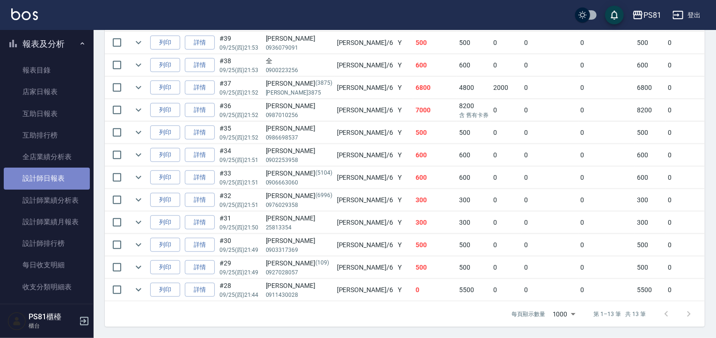
click at [64, 179] on link "設計師日報表" at bounding box center [47, 179] width 86 height 22
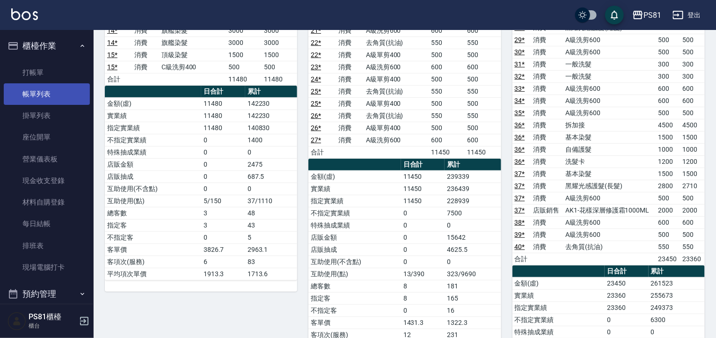
click at [64, 94] on link "帳單列表" at bounding box center [47, 94] width 86 height 22
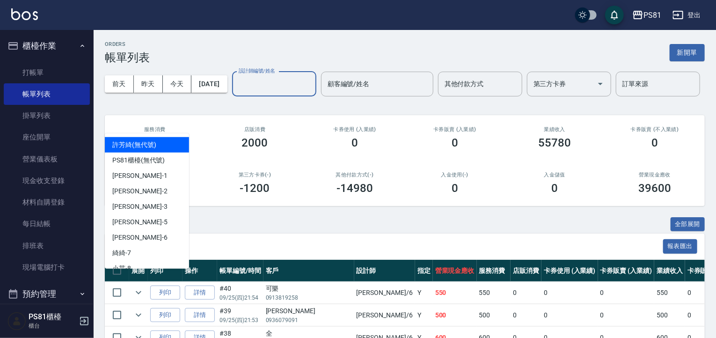
click at [236, 92] on input "設計師編號/姓名" at bounding box center [274, 84] width 76 height 16
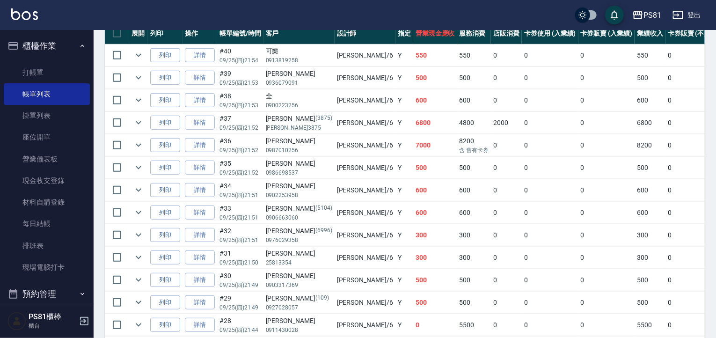
scroll to position [307, 0]
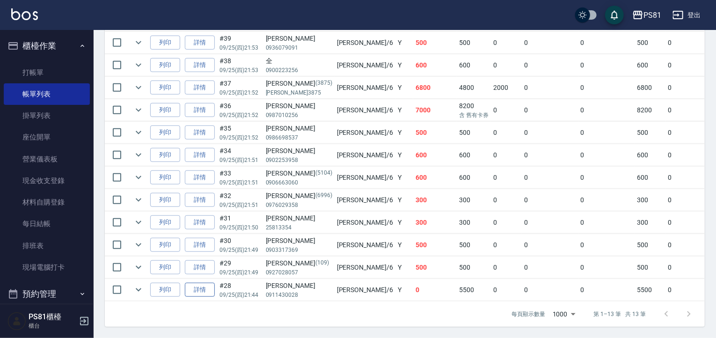
type input "丁若欣-6"
click at [198, 285] on link "詳情" at bounding box center [200, 290] width 30 height 15
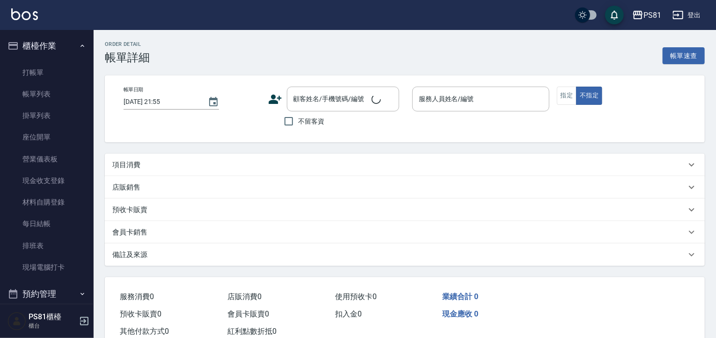
type input "[DATE] 21:44"
type input "丁若欣-6"
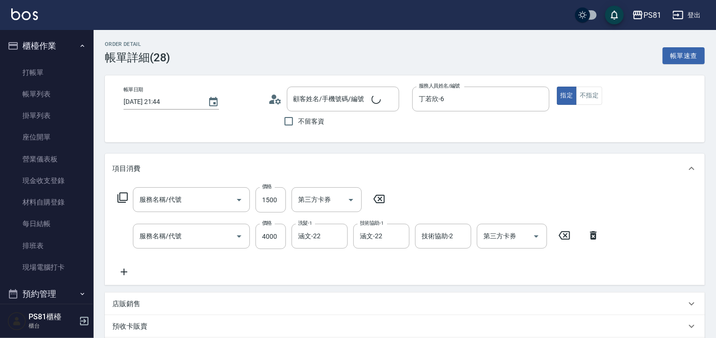
type input "[PERSON_NAME]/0911430028/"
type input "黑耀光感護髮(短髮)(369)"
type input "基本離子燙(305)"
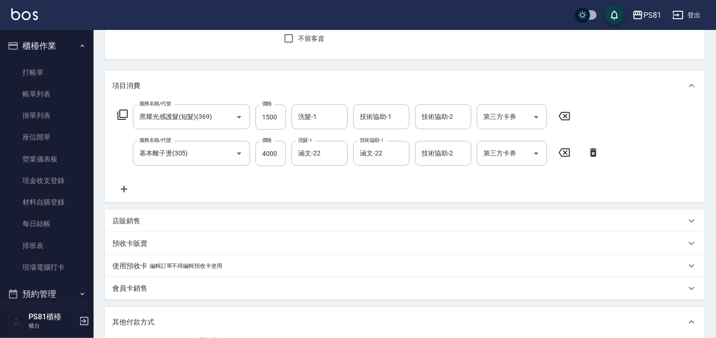
scroll to position [94, 0]
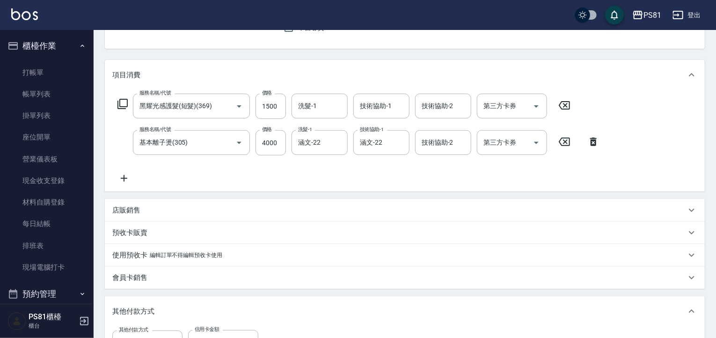
click at [124, 176] on icon at bounding box center [124, 178] width 7 height 7
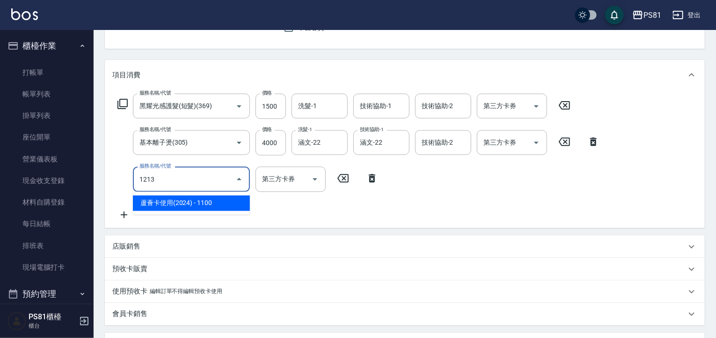
click at [156, 202] on span "蘆薈卡使用(2024) - 1100" at bounding box center [191, 203] width 117 height 15
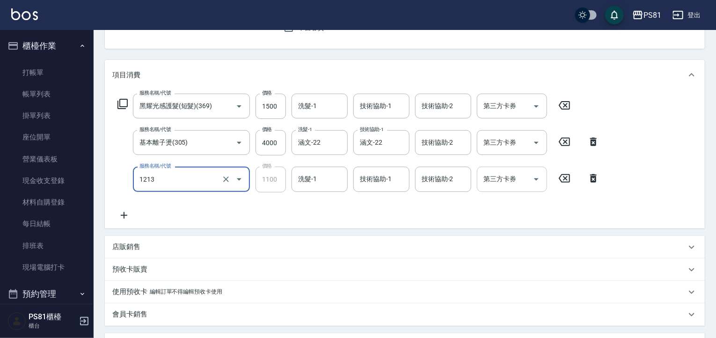
click at [538, 182] on icon "Open" at bounding box center [536, 179] width 11 height 11
type input "蘆薈卡使用(2024)(1213)"
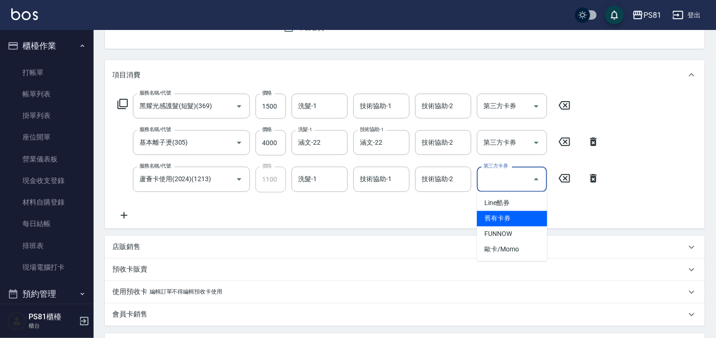
drag, startPoint x: 508, startPoint y: 213, endPoint x: 504, endPoint y: 216, distance: 5.0
click at [505, 217] on span "舊有卡券" at bounding box center [512, 218] width 70 height 15
type input "舊有卡券"
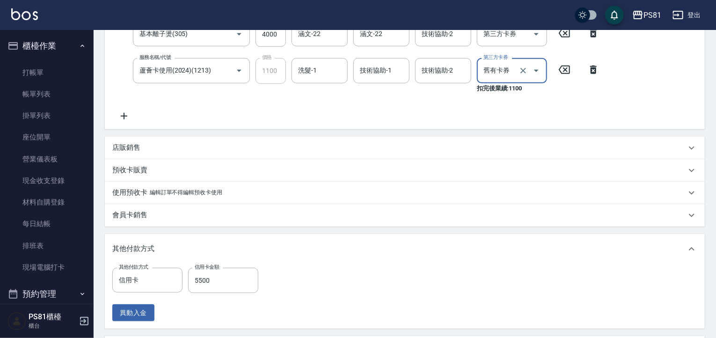
scroll to position [323, 0]
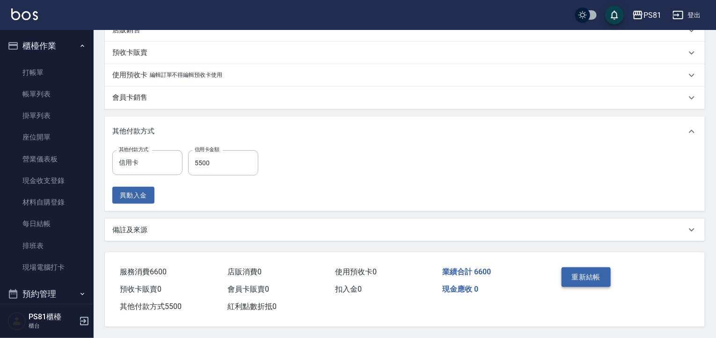
click at [593, 271] on button "重新結帳" at bounding box center [587, 277] width 50 height 20
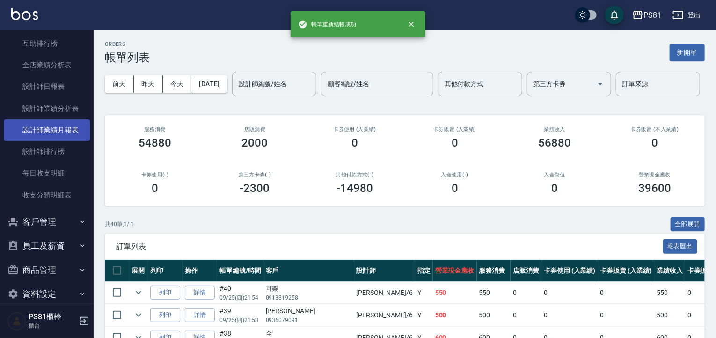
scroll to position [333, 0]
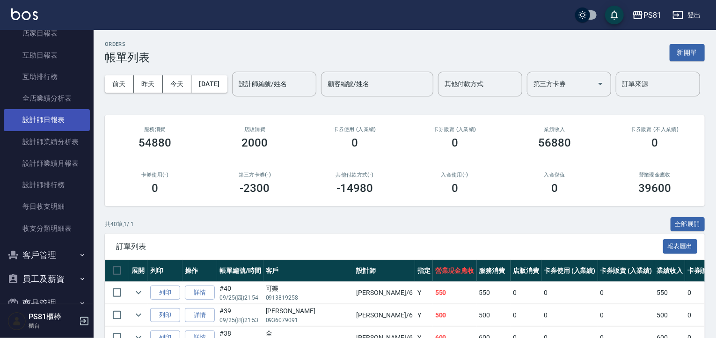
click at [53, 125] on link "設計師日報表" at bounding box center [47, 120] width 86 height 22
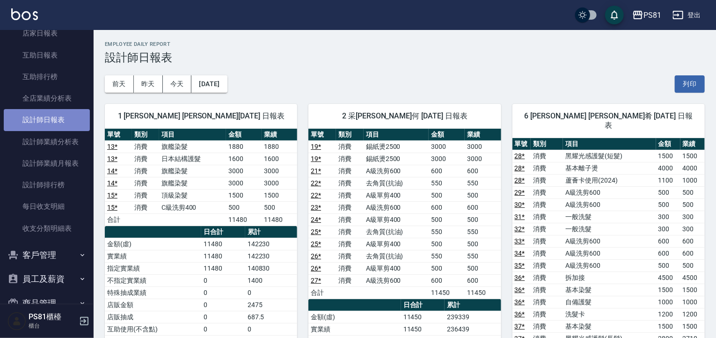
click at [53, 118] on link "設計師日報表" at bounding box center [47, 120] width 86 height 22
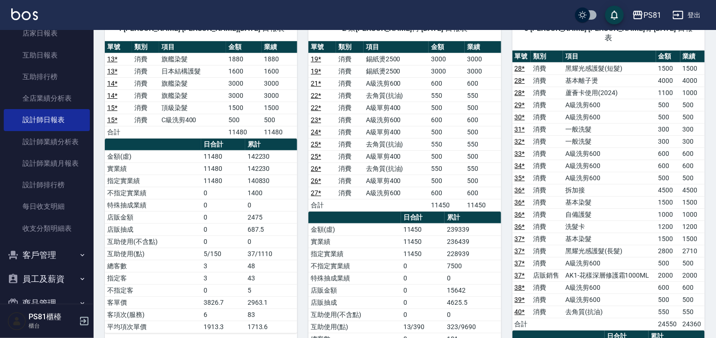
scroll to position [234, 0]
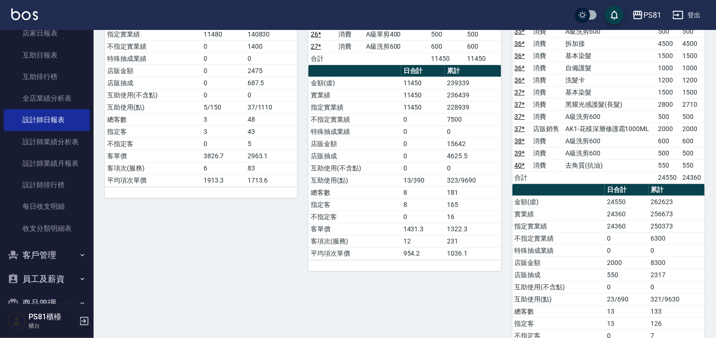
click at [167, 261] on div "1 [PERSON_NAME] [PERSON_NAME][DATE] 日報表 單號 類別 項目 金額 業績 13 * 消費 旗艦染髮 1880 1880 1…" at bounding box center [196, 124] width 204 height 531
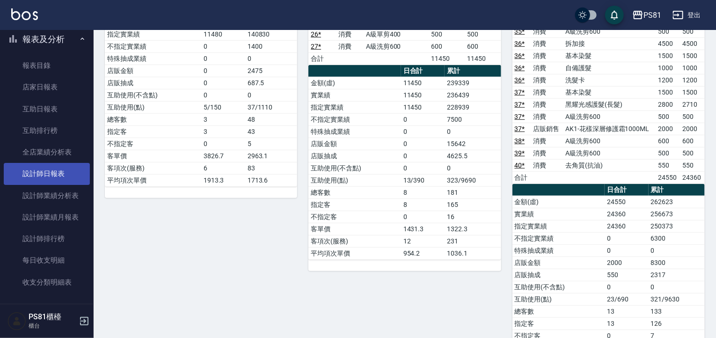
scroll to position [239, 0]
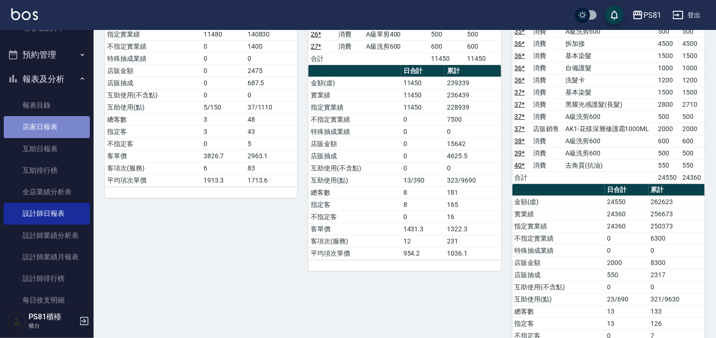
click at [75, 127] on link "店家日報表" at bounding box center [47, 127] width 86 height 22
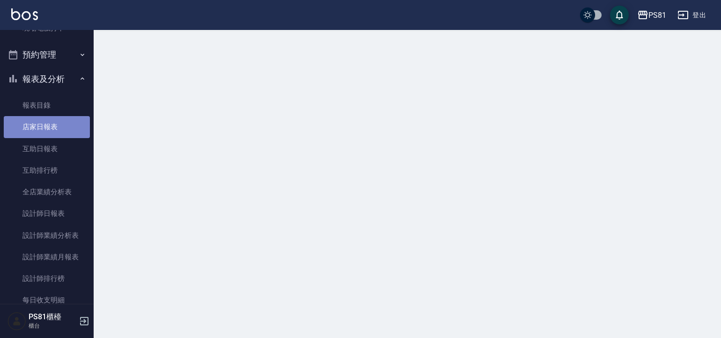
click at [75, 127] on link "店家日報表" at bounding box center [47, 127] width 86 height 22
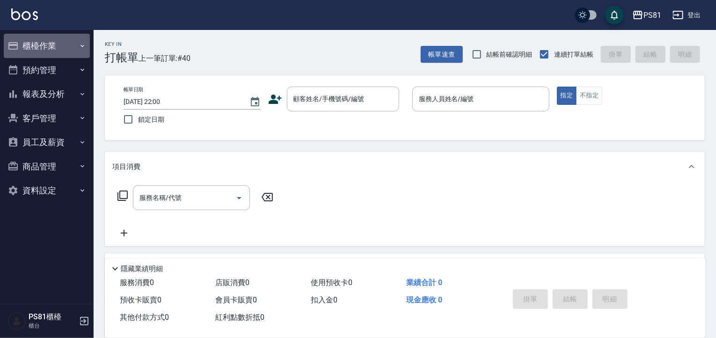
click at [43, 45] on button "櫃檯作業" at bounding box center [47, 46] width 86 height 24
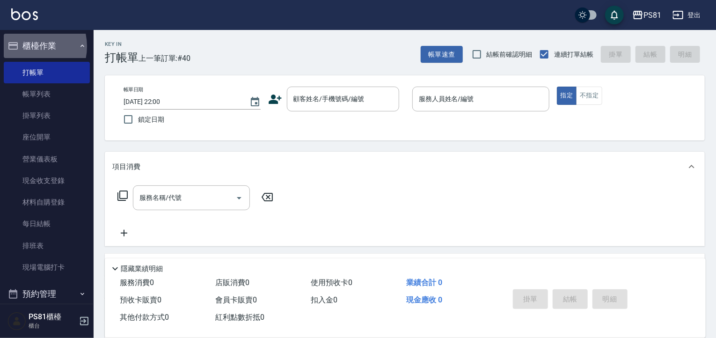
click at [27, 46] on button "櫃檯作業" at bounding box center [47, 46] width 86 height 24
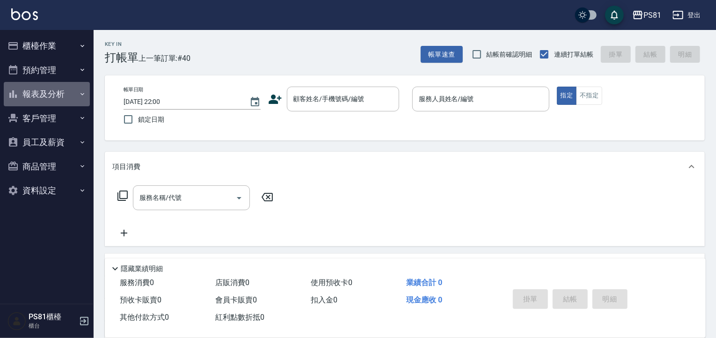
click at [54, 96] on button "報表及分析" at bounding box center [47, 94] width 86 height 24
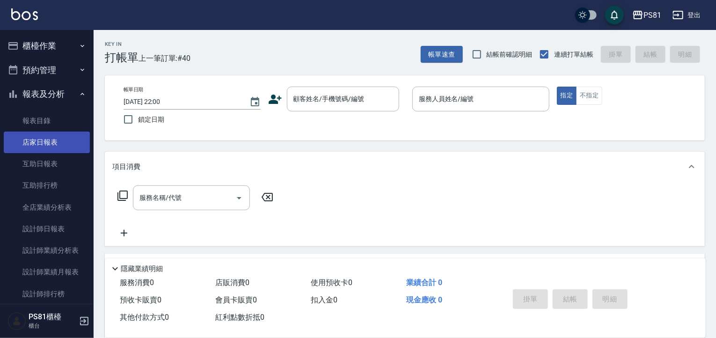
click at [71, 150] on link "店家日報表" at bounding box center [47, 143] width 86 height 22
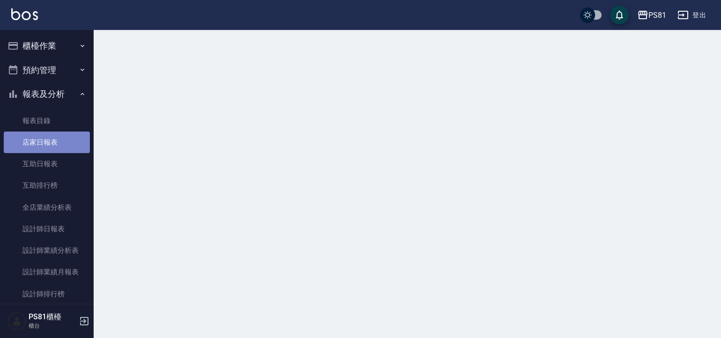
click at [71, 150] on link "店家日報表" at bounding box center [47, 143] width 86 height 22
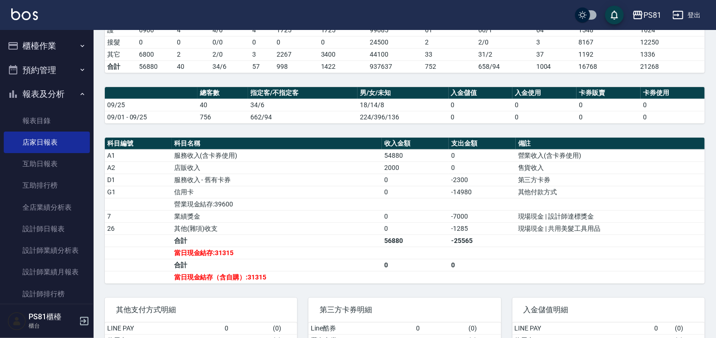
scroll to position [277, 0]
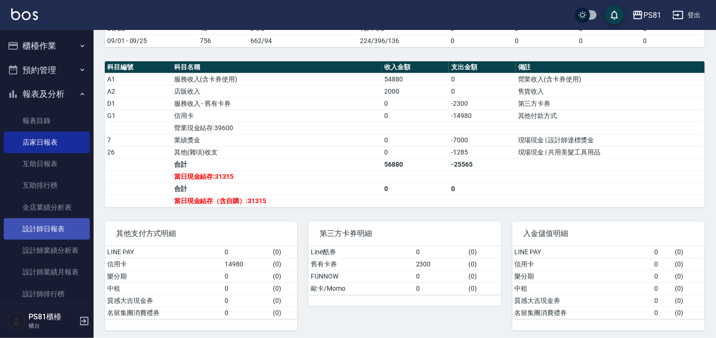
click at [59, 227] on link "設計師日報表" at bounding box center [47, 229] width 86 height 22
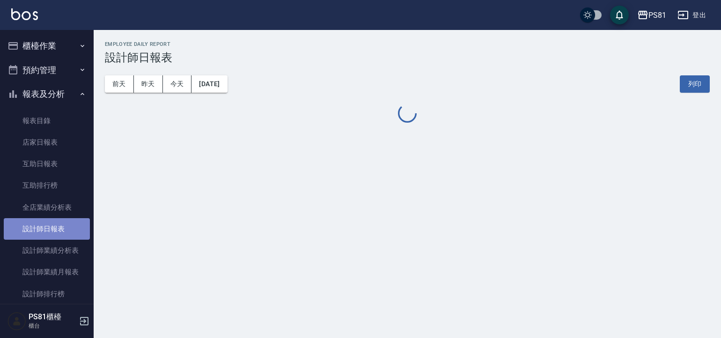
click at [59, 227] on link "設計師日報表" at bounding box center [47, 229] width 86 height 22
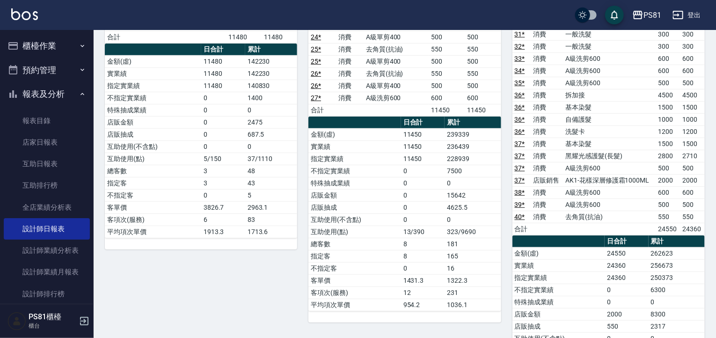
scroll to position [187, 0]
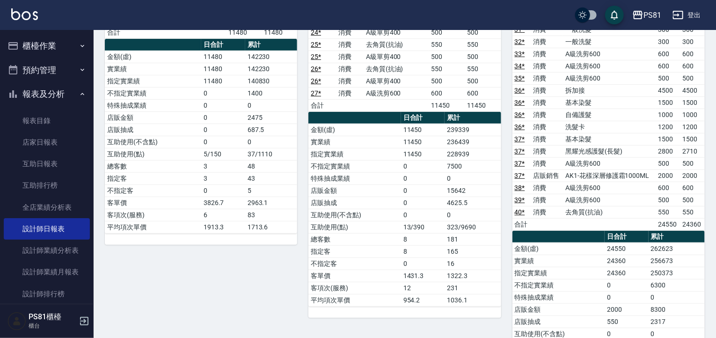
click at [618, 146] on td "黑耀光感護髮(長髮)" at bounding box center [609, 151] width 93 height 12
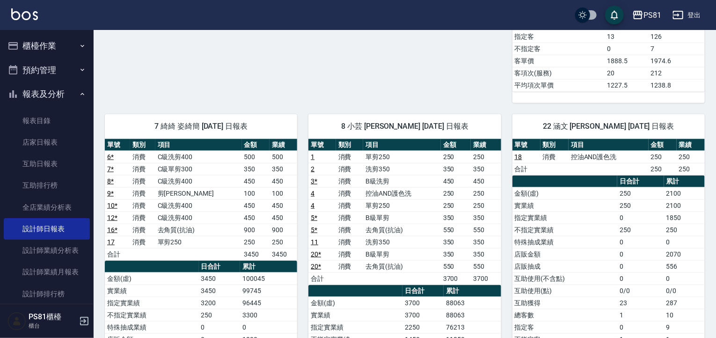
scroll to position [562, 0]
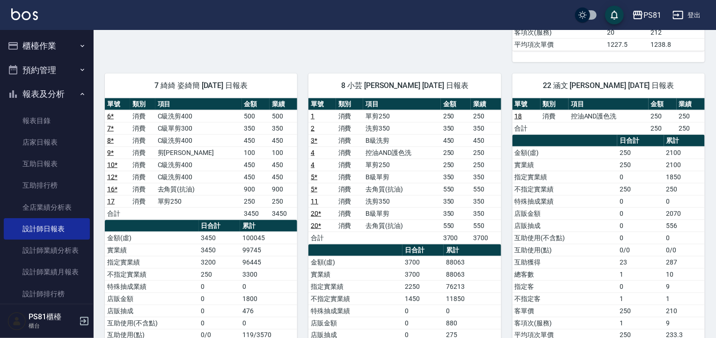
click at [632, 135] on th "日合計" at bounding box center [641, 141] width 46 height 12
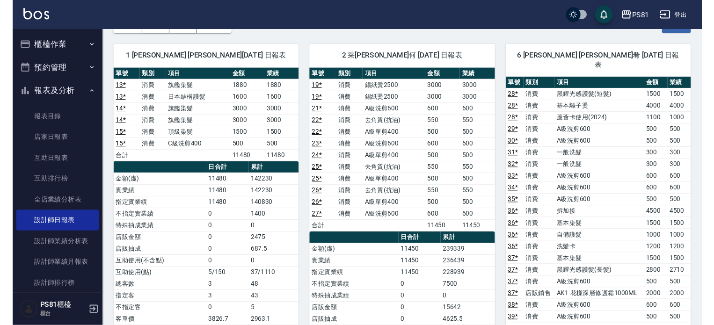
scroll to position [54, 0]
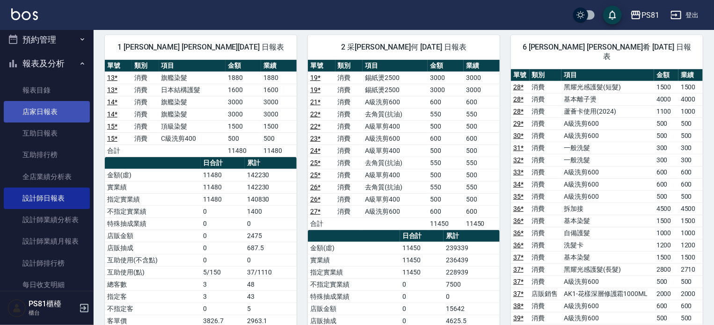
scroll to position [47, 0]
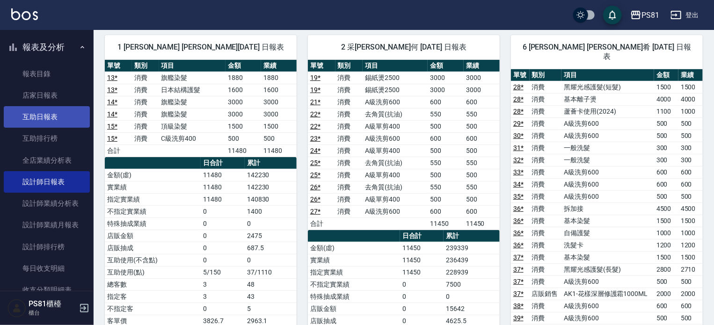
click at [37, 122] on link "互助日報表" at bounding box center [47, 117] width 86 height 22
